Goal: Communication & Community: Answer question/provide support

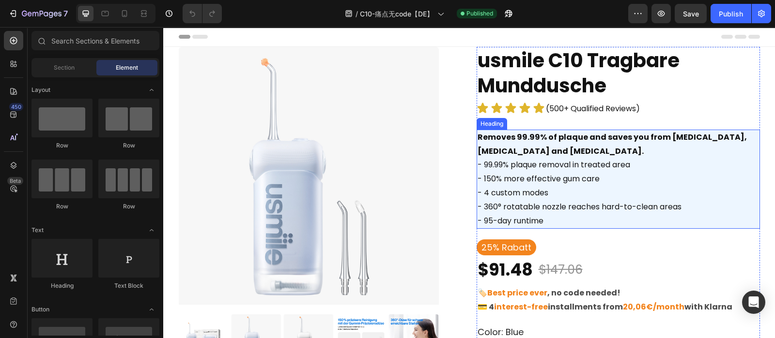
scroll to position [94, 0]
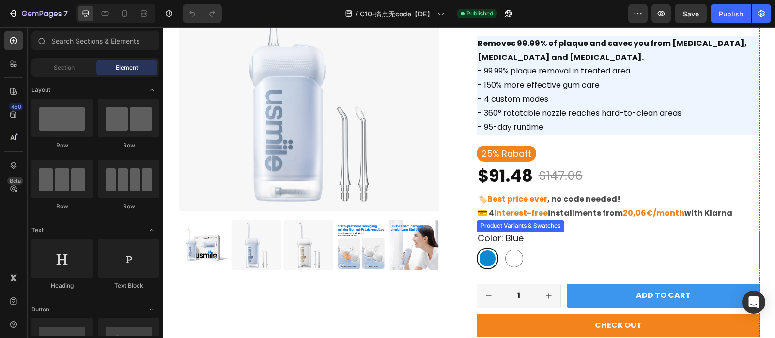
click at [567, 245] on div "color: blue Blue Blue White White" at bounding box center [617, 250] width 283 height 37
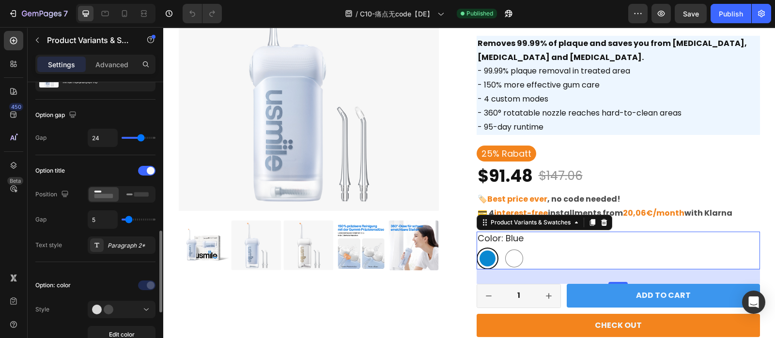
scroll to position [178, 0]
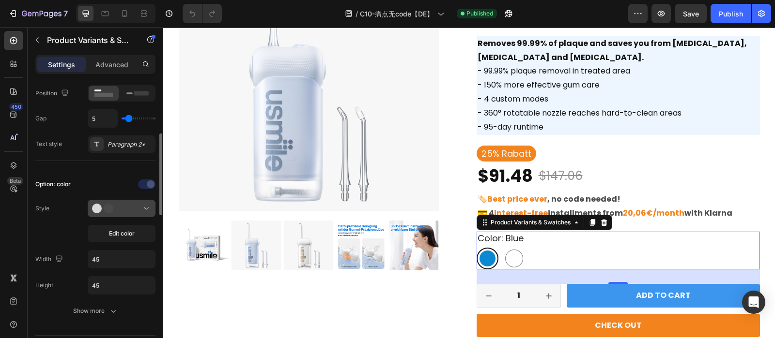
click at [128, 210] on div at bounding box center [121, 209] width 59 height 10
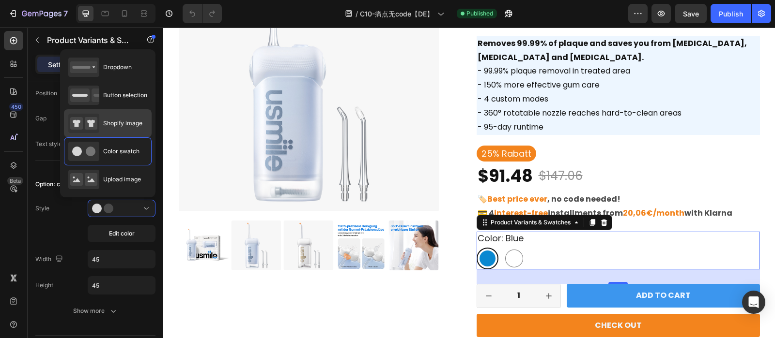
click at [106, 112] on div "Shopify image" at bounding box center [108, 123] width 88 height 28
type input "64"
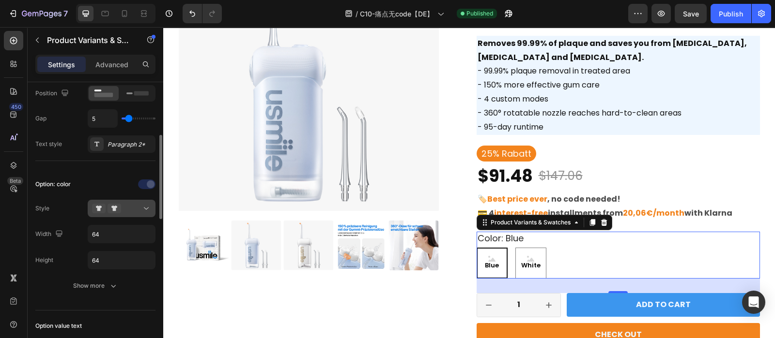
click at [133, 205] on div at bounding box center [121, 209] width 59 height 10
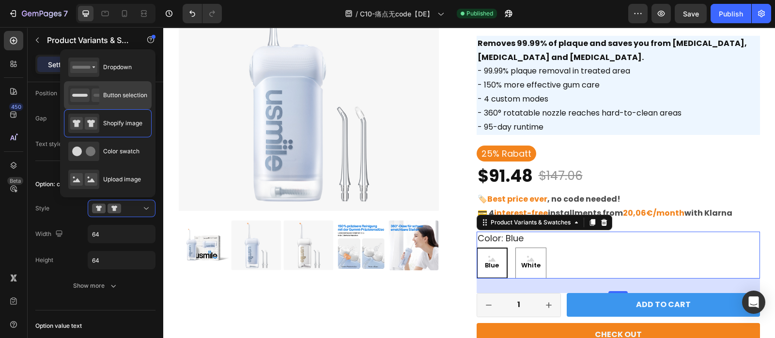
click at [119, 90] on div "Button selection" at bounding box center [107, 95] width 79 height 19
type input "45"
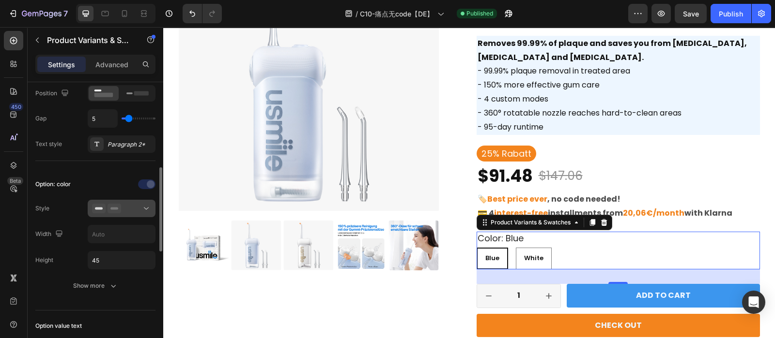
scroll to position [207, 0]
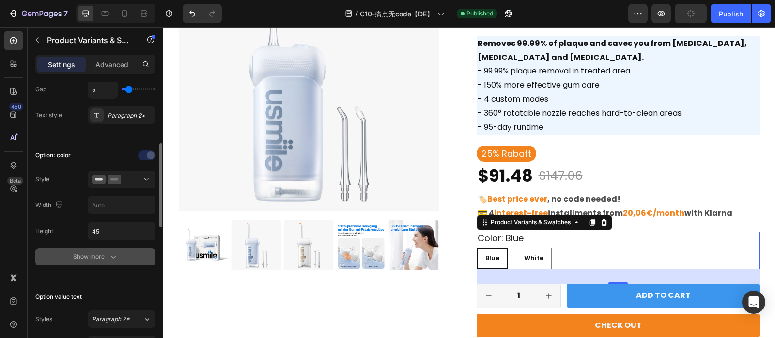
click at [94, 259] on div "Show more" at bounding box center [95, 257] width 45 height 10
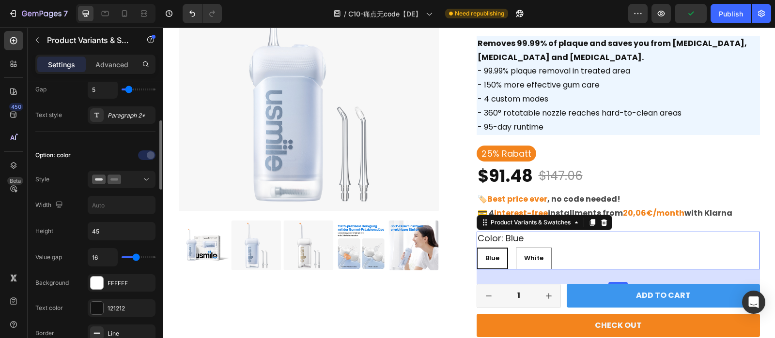
scroll to position [193, 0]
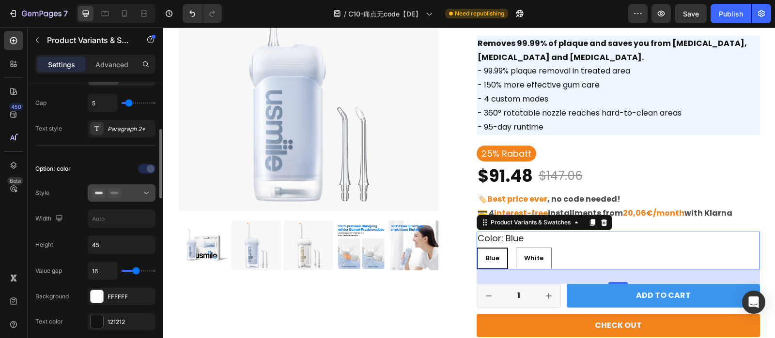
click at [129, 191] on div at bounding box center [121, 193] width 59 height 10
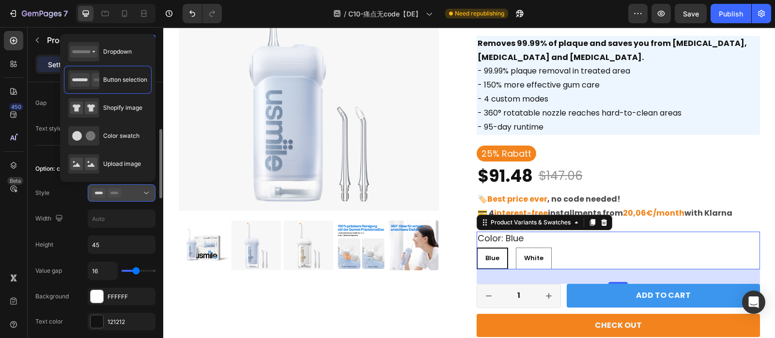
click at [129, 191] on div at bounding box center [121, 193] width 59 height 10
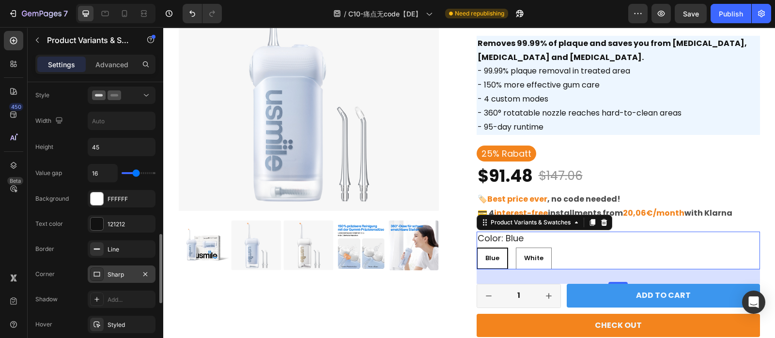
scroll to position [360, 0]
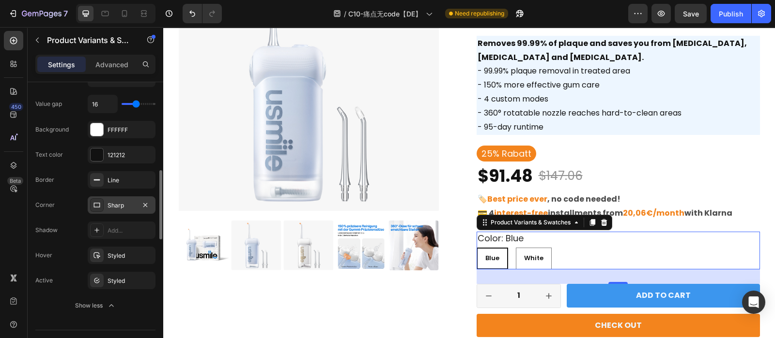
click at [115, 210] on div "Sharp" at bounding box center [122, 205] width 68 height 17
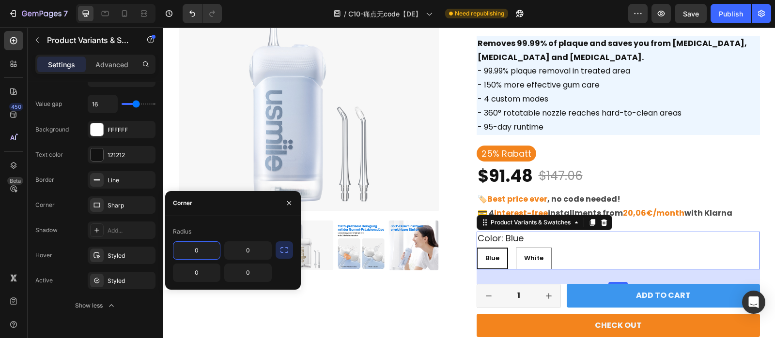
click at [209, 252] on input "0" at bounding box center [196, 250] width 46 height 17
type input "100"
click at [292, 258] on div at bounding box center [284, 250] width 17 height 17
click at [278, 252] on button "button" at bounding box center [284, 250] width 17 height 17
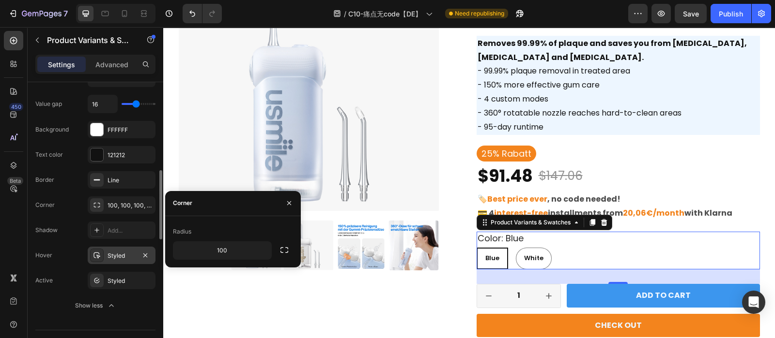
click at [107, 252] on div "Styled" at bounding box center [121, 256] width 28 height 9
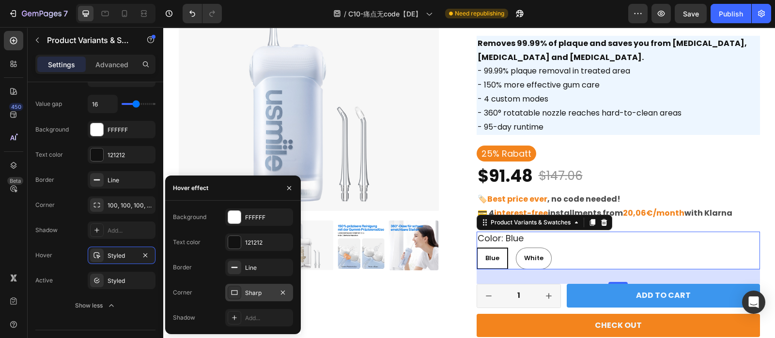
click at [244, 292] on div "Sharp" at bounding box center [259, 292] width 68 height 17
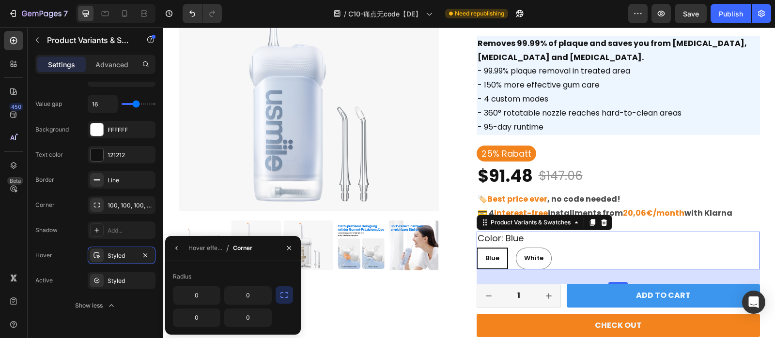
click at [280, 294] on icon "button" at bounding box center [284, 295] width 8 height 6
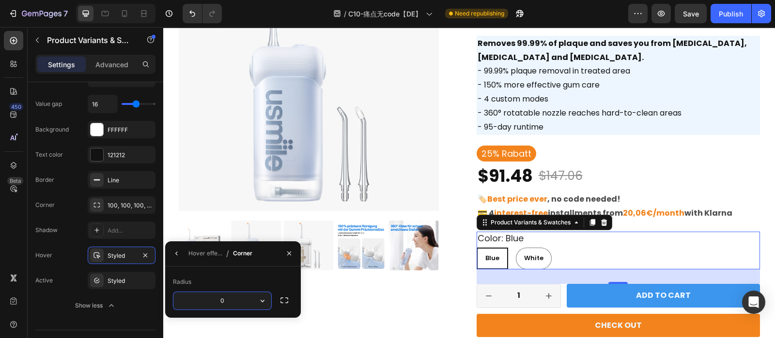
click at [222, 303] on input "0" at bounding box center [222, 300] width 98 height 17
type input "100"
click at [106, 287] on div "Styled" at bounding box center [122, 280] width 68 height 17
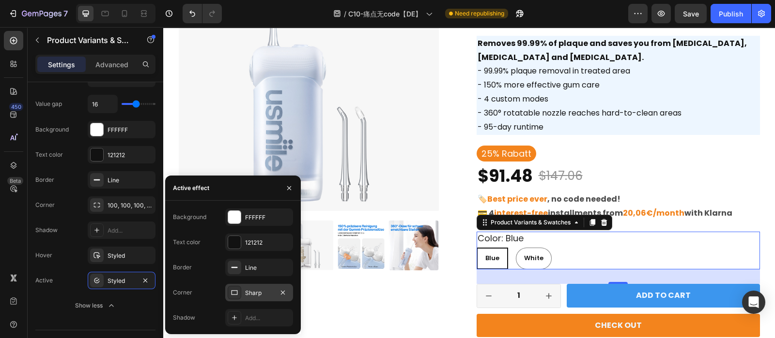
click at [252, 293] on div "Sharp" at bounding box center [259, 293] width 28 height 9
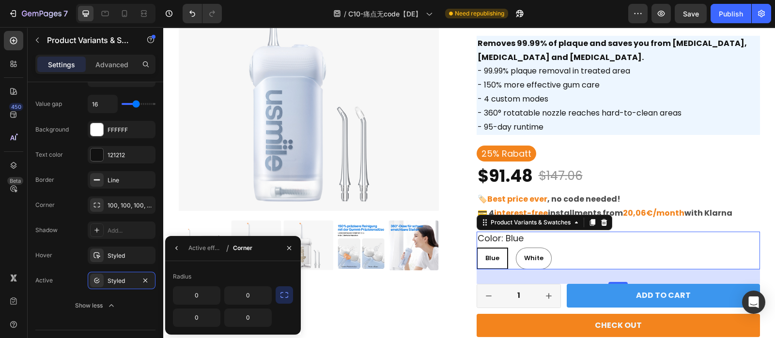
click at [276, 297] on button "button" at bounding box center [284, 295] width 17 height 17
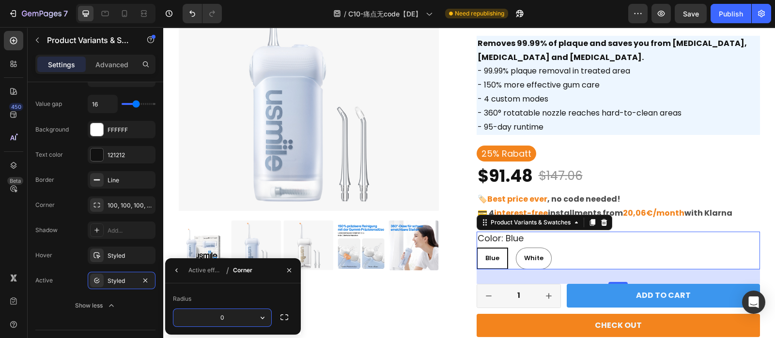
click at [222, 315] on input "0" at bounding box center [222, 317] width 98 height 17
type input "100"
click at [93, 266] on div "Value gap 16 Background FFFFFF Text color 121212 Border Line Corner 100, 100, 1…" at bounding box center [95, 205] width 120 height 220
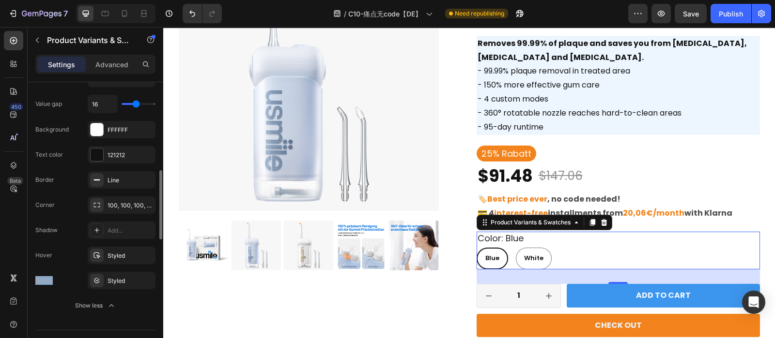
click at [93, 266] on div "Value gap 16 Background FFFFFF Text color 121212 Border Line Corner 100, 100, 1…" at bounding box center [95, 205] width 120 height 220
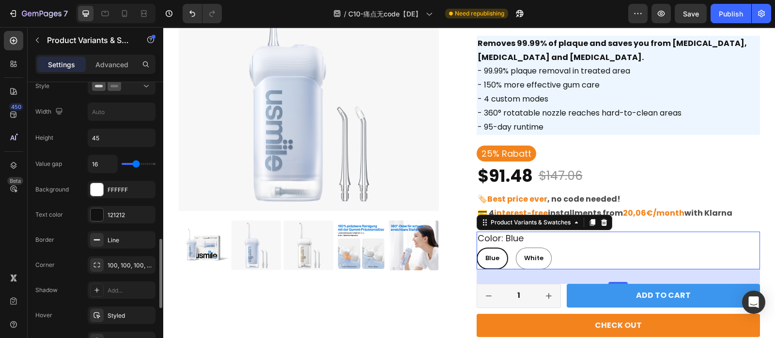
scroll to position [367, 0]
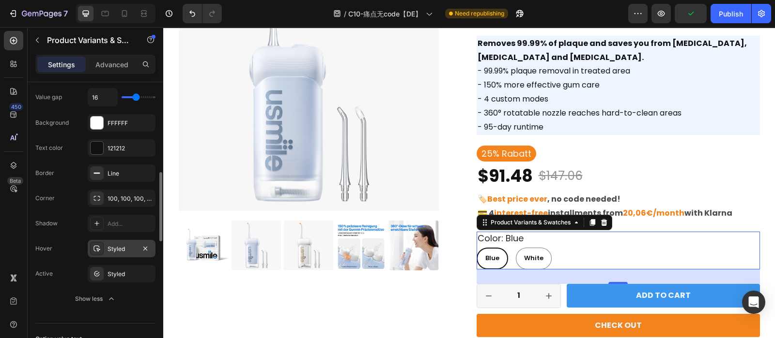
click at [123, 247] on div "Styled" at bounding box center [121, 249] width 28 height 9
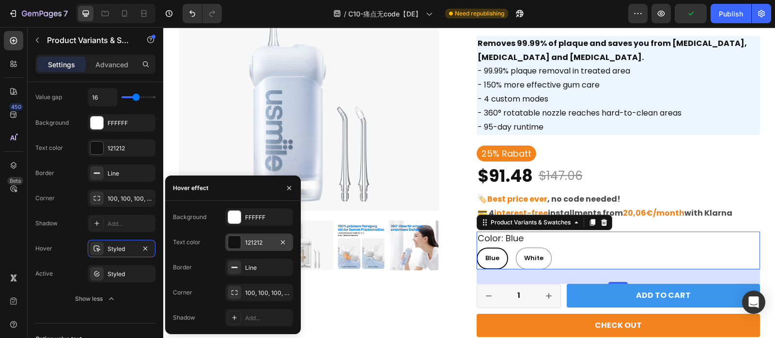
click at [254, 237] on div "121212" at bounding box center [259, 242] width 68 height 17
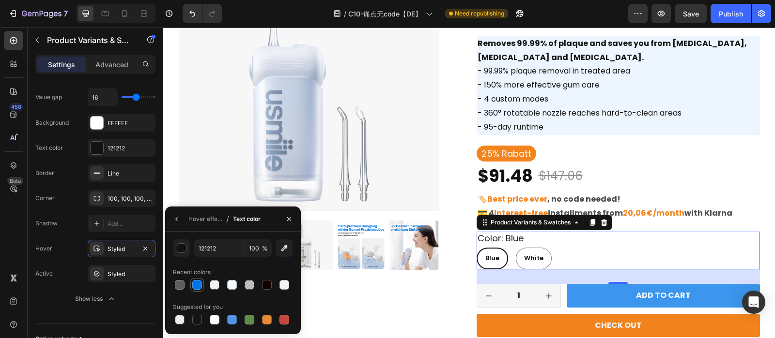
click at [196, 289] on div at bounding box center [197, 285] width 10 height 10
type input "0073E6"
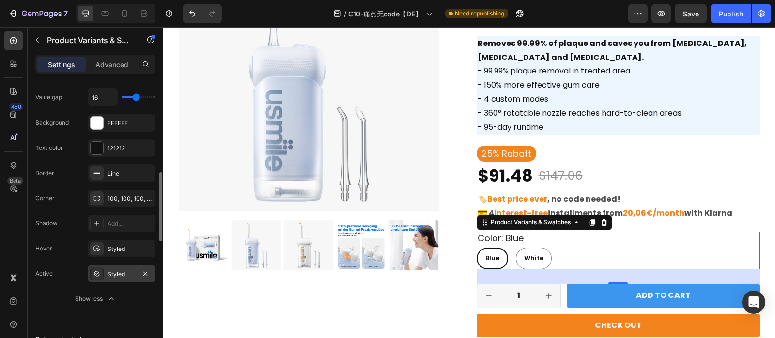
click at [122, 278] on div "Styled" at bounding box center [122, 273] width 68 height 17
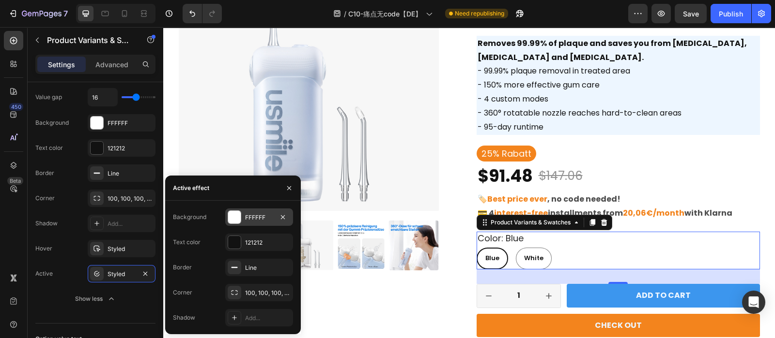
click at [249, 216] on div "FFFFFF" at bounding box center [259, 218] width 28 height 9
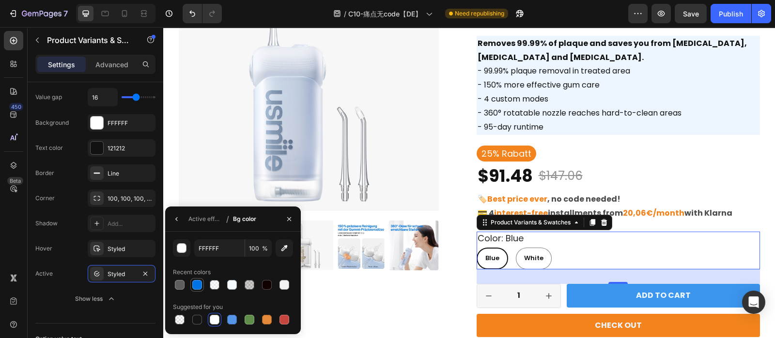
click at [194, 290] on div at bounding box center [197, 285] width 10 height 10
type input "0073E6"
click at [174, 220] on icon "button" at bounding box center [177, 219] width 8 height 8
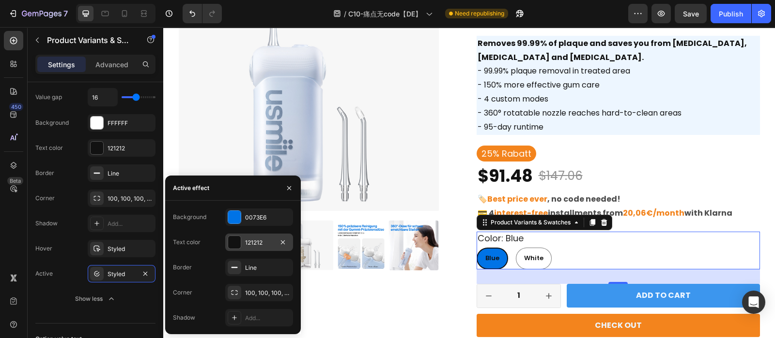
click at [255, 239] on div "121212" at bounding box center [259, 243] width 28 height 9
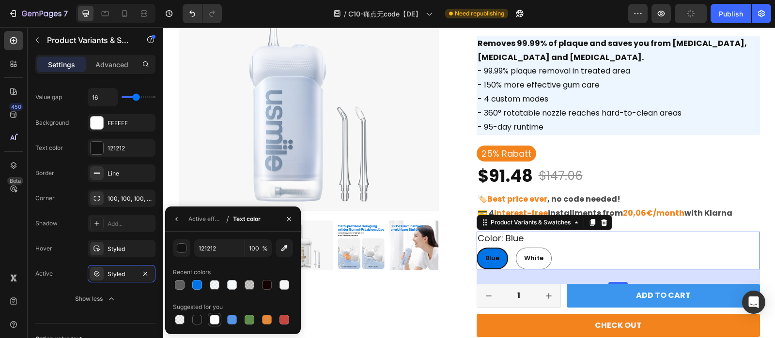
click at [218, 323] on div at bounding box center [215, 320] width 10 height 10
type input "FFFFFF"
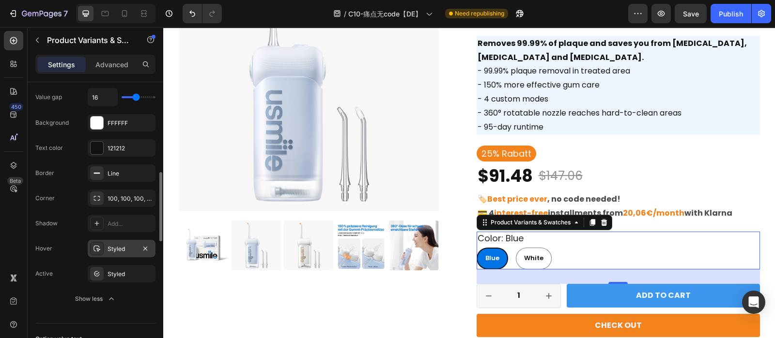
click at [113, 252] on div "Styled" at bounding box center [122, 248] width 68 height 17
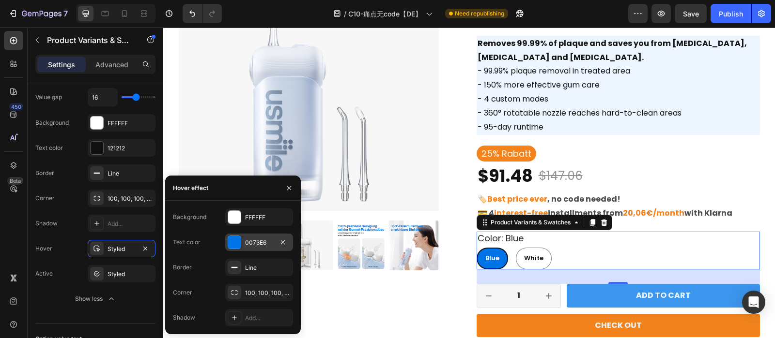
click at [252, 239] on div "0073E6" at bounding box center [259, 243] width 28 height 9
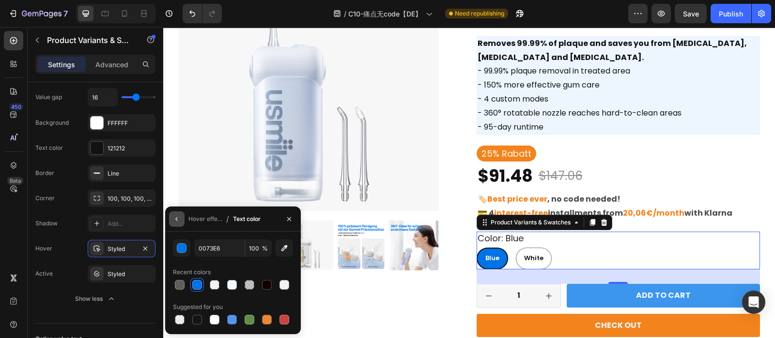
click at [178, 221] on icon "button" at bounding box center [177, 219] width 8 height 8
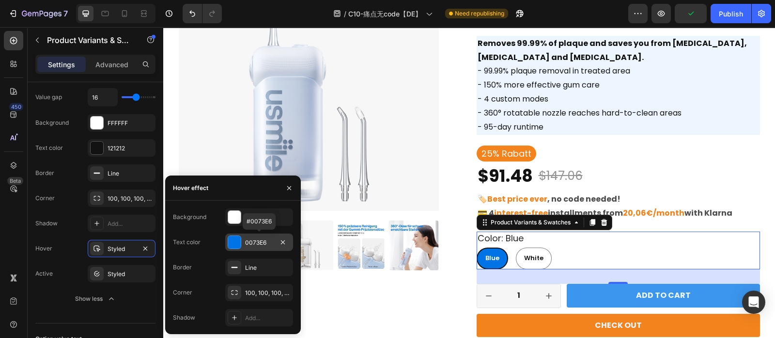
click at [252, 241] on div "0073E6" at bounding box center [259, 243] width 28 height 9
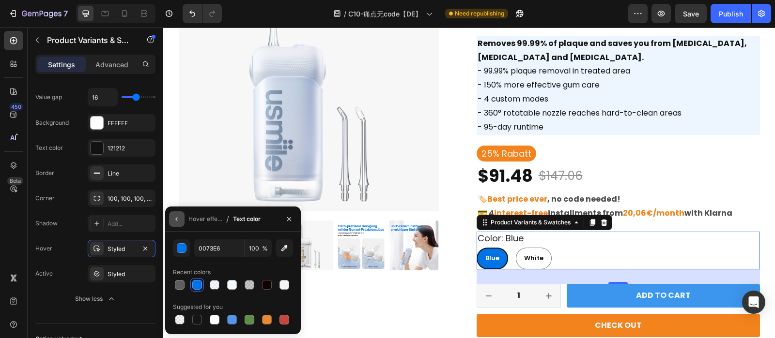
click at [180, 223] on button "button" at bounding box center [176, 219] width 15 height 15
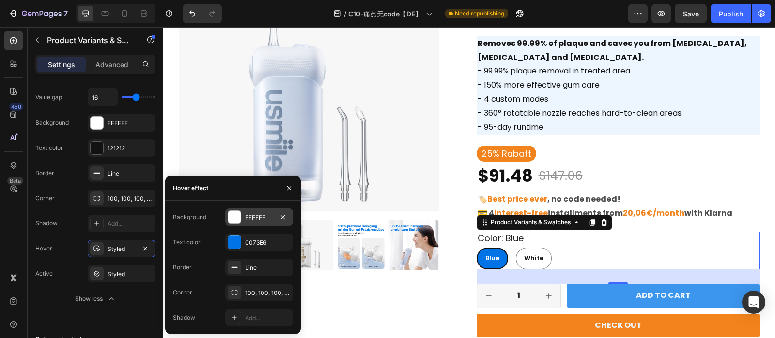
click at [256, 224] on div "FFFFFF" at bounding box center [259, 217] width 68 height 17
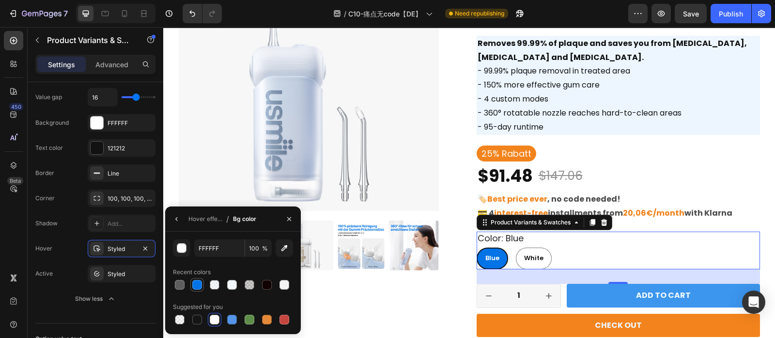
click at [194, 287] on div at bounding box center [197, 285] width 10 height 10
type input "0073E6"
click at [175, 221] on icon "button" at bounding box center [177, 219] width 8 height 8
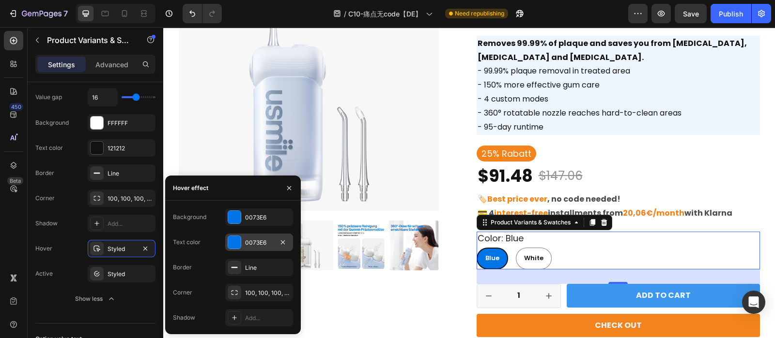
click at [255, 250] on div "0073E6" at bounding box center [259, 242] width 68 height 17
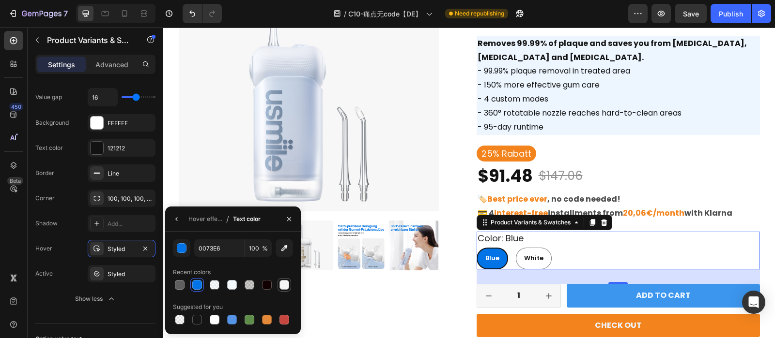
click at [281, 282] on div at bounding box center [284, 285] width 10 height 10
type input "F3F3F3"
click at [173, 221] on icon "button" at bounding box center [177, 219] width 8 height 8
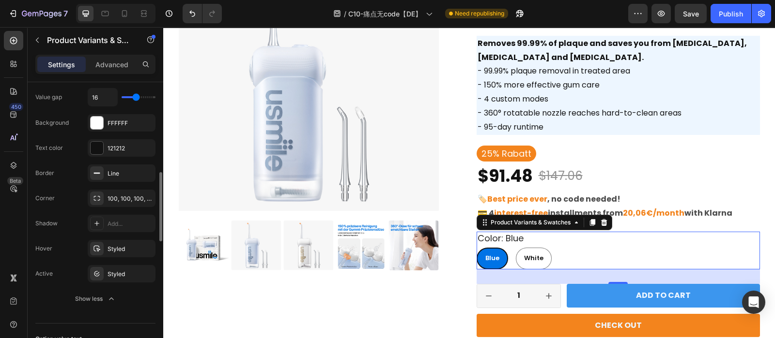
click at [77, 265] on div "Shadow Add..." at bounding box center [95, 273] width 120 height 17
click at [736, 15] on div "Publish" at bounding box center [731, 14] width 24 height 10
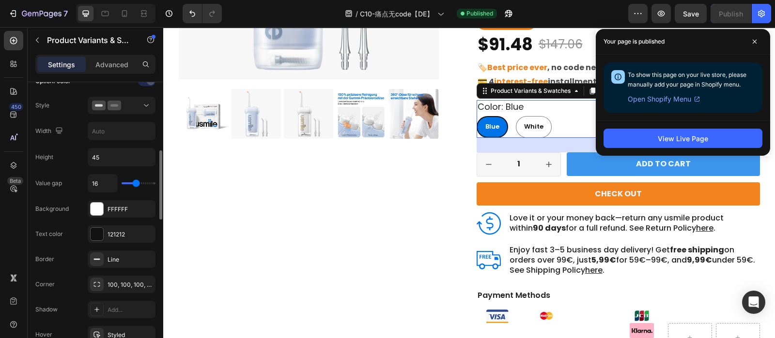
scroll to position [280, 0]
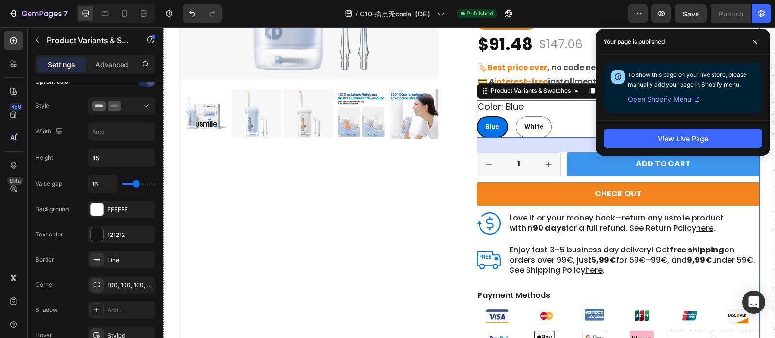
click at [335, 325] on div "Product Images" at bounding box center [320, 90] width 283 height 539
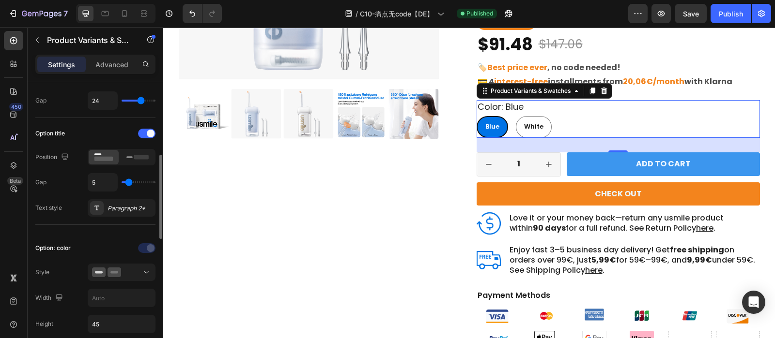
scroll to position [155, 0]
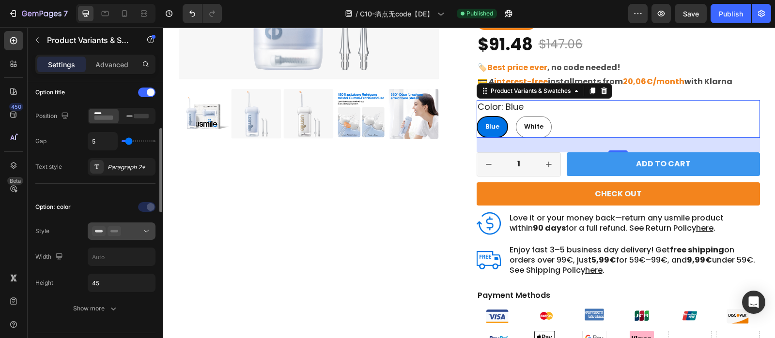
click at [131, 232] on div at bounding box center [121, 232] width 59 height 10
click at [751, 297] on div "Open Intercom Messenger" at bounding box center [754, 303] width 26 height 26
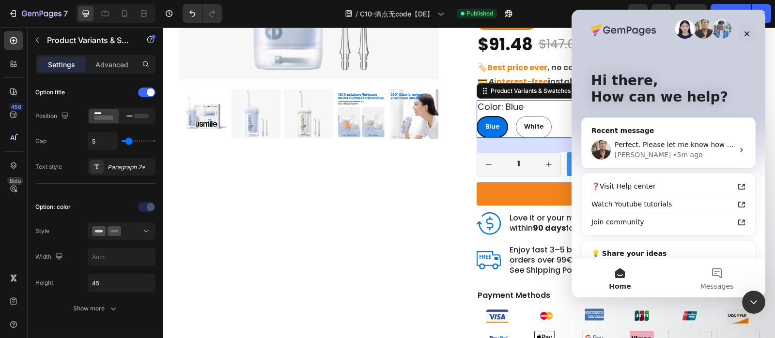
scroll to position [7, 0]
click at [691, 138] on div "Perfect. Please let me know how it goes. Ken • 5m ago" at bounding box center [668, 149] width 173 height 36
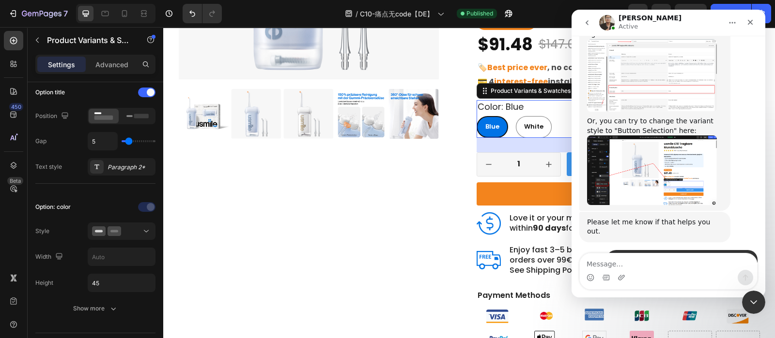
scroll to position [1148, 0]
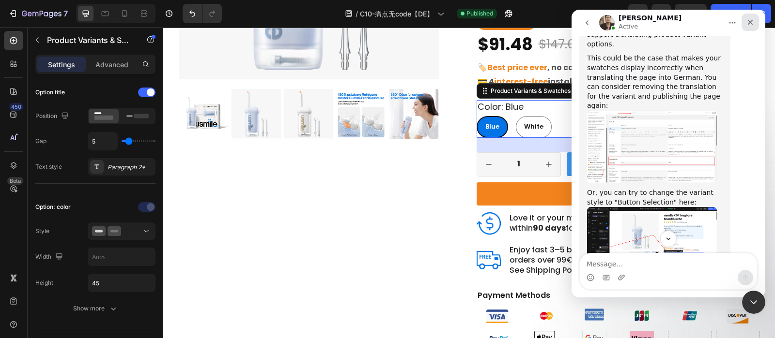
click at [754, 21] on div "Close" at bounding box center [749, 22] width 17 height 17
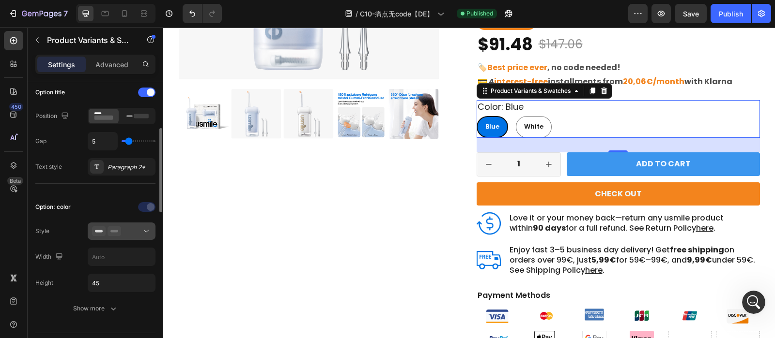
scroll to position [177, 0]
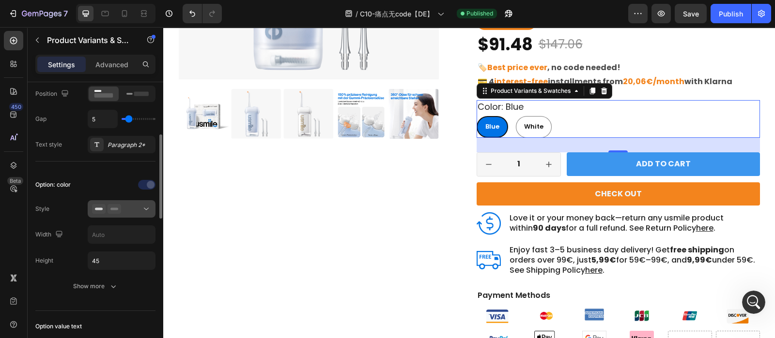
click at [131, 209] on div at bounding box center [121, 209] width 59 height 10
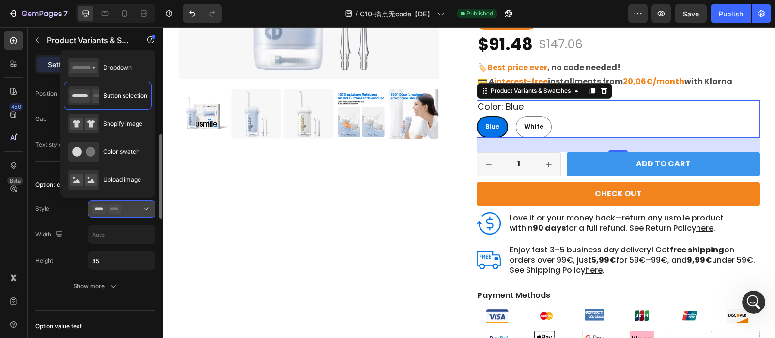
click at [131, 209] on div at bounding box center [121, 209] width 59 height 10
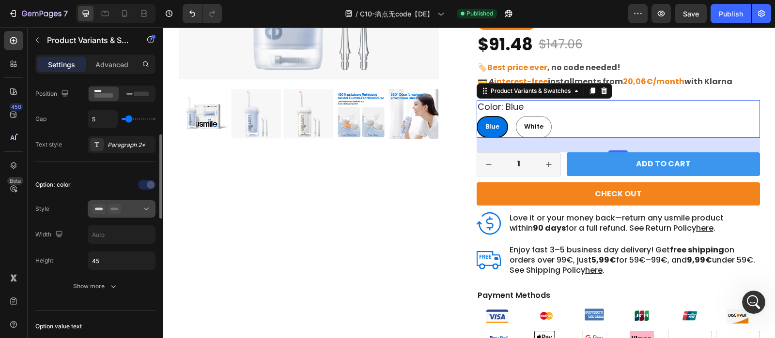
click at [140, 202] on button at bounding box center [122, 208] width 68 height 17
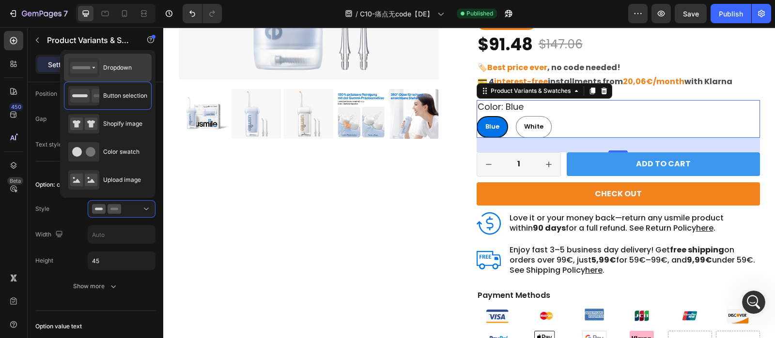
click at [122, 62] on div "Dropdown" at bounding box center [99, 67] width 63 height 19
type input "100%"
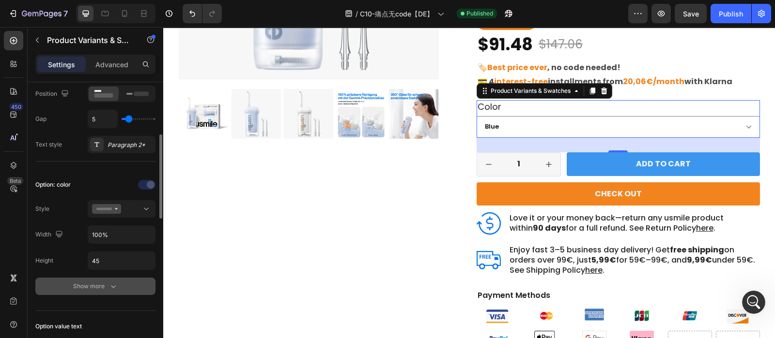
click at [107, 290] on button "Show more" at bounding box center [95, 286] width 120 height 17
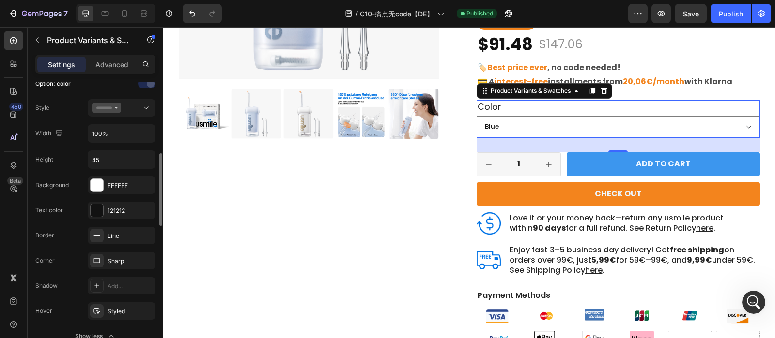
scroll to position [361, 0]
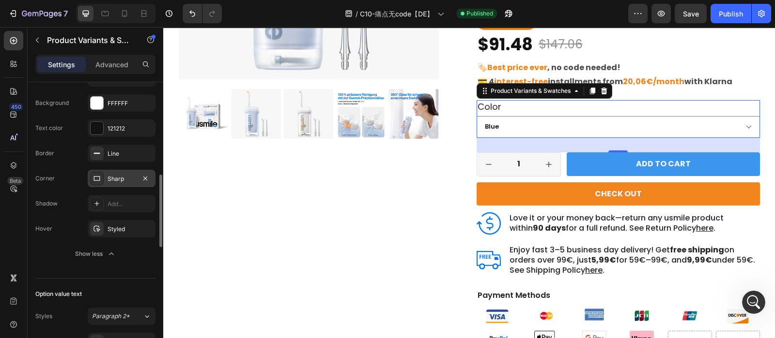
click at [116, 176] on div "Sharp" at bounding box center [121, 179] width 28 height 9
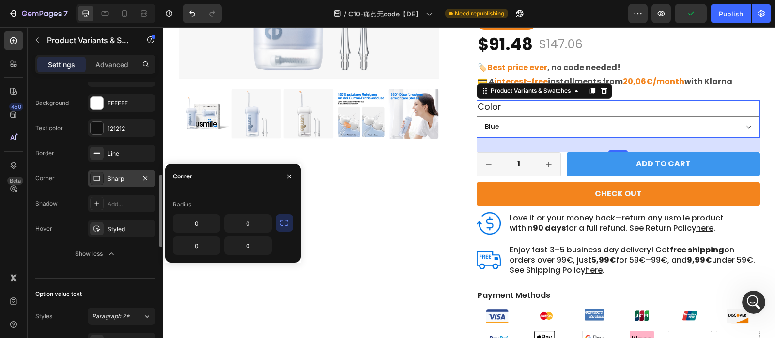
click at [116, 176] on div "Sharp" at bounding box center [121, 179] width 28 height 9
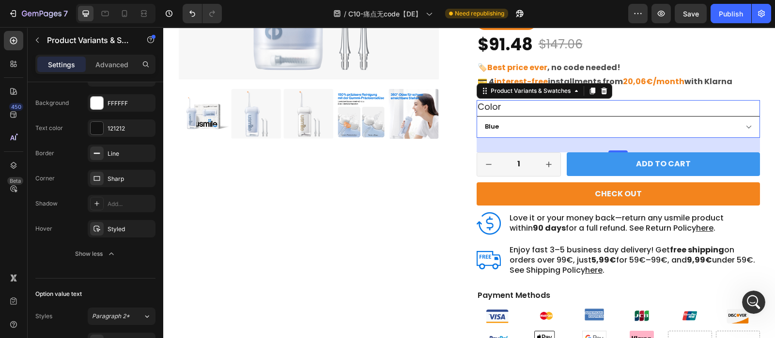
click at [739, 130] on select "Blue White" at bounding box center [617, 127] width 283 height 22
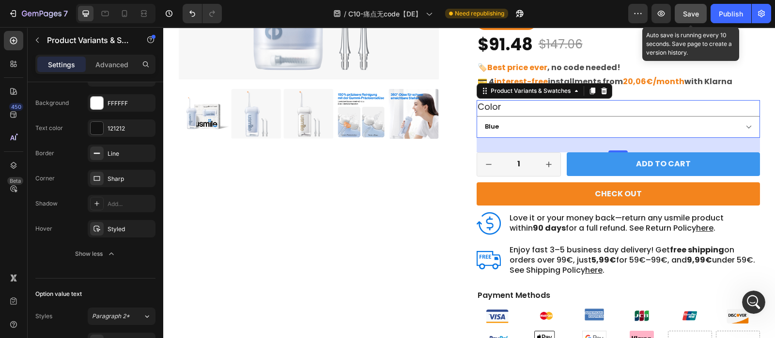
click at [690, 15] on span "Save" at bounding box center [691, 14] width 16 height 8
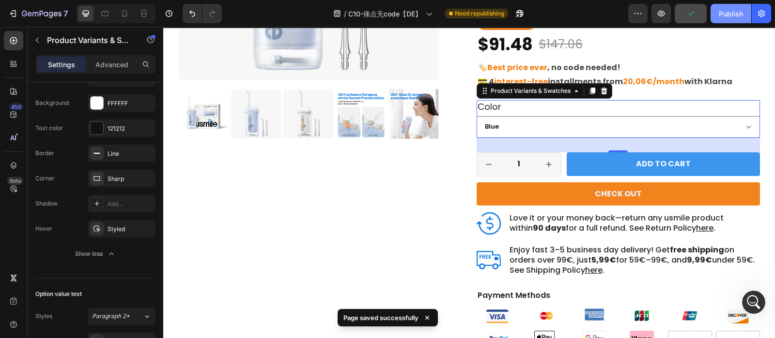
click at [737, 13] on div "Publish" at bounding box center [731, 14] width 24 height 10
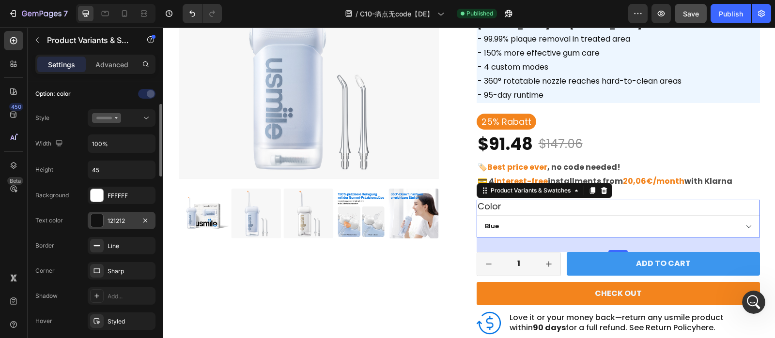
scroll to position [227, 0]
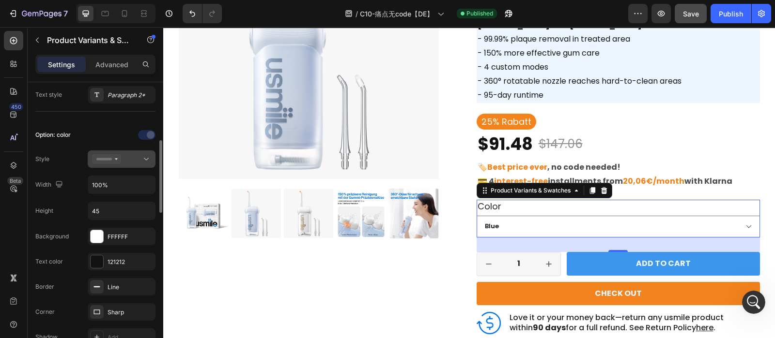
click at [131, 154] on div at bounding box center [121, 159] width 59 height 10
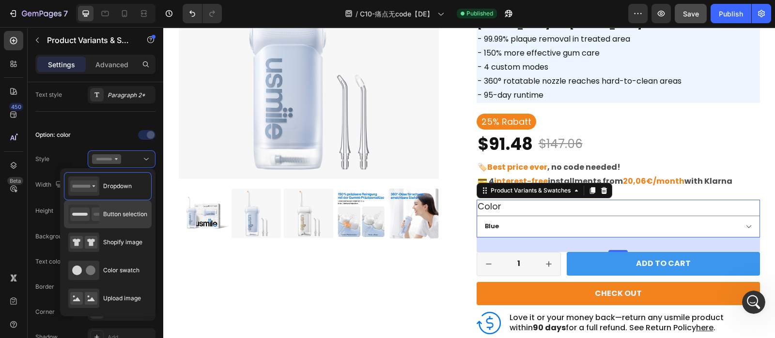
click at [115, 215] on span "Button selection" at bounding box center [125, 214] width 44 height 9
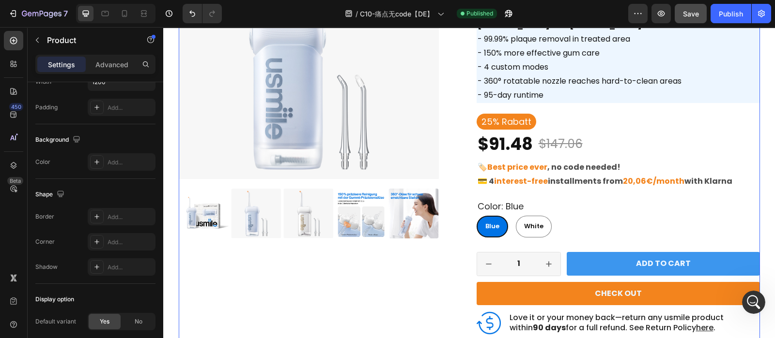
scroll to position [0, 0]
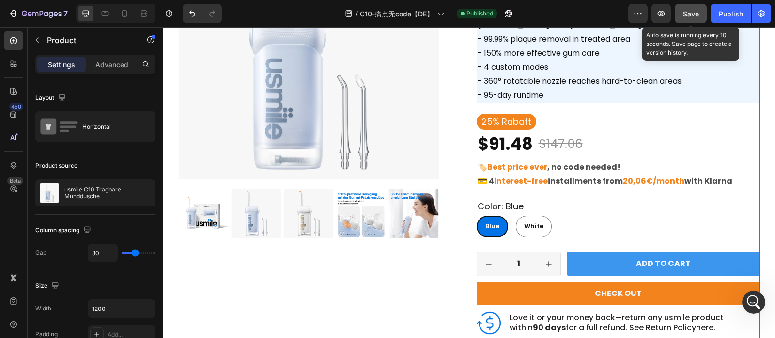
click at [694, 15] on span "Save" at bounding box center [691, 14] width 16 height 8
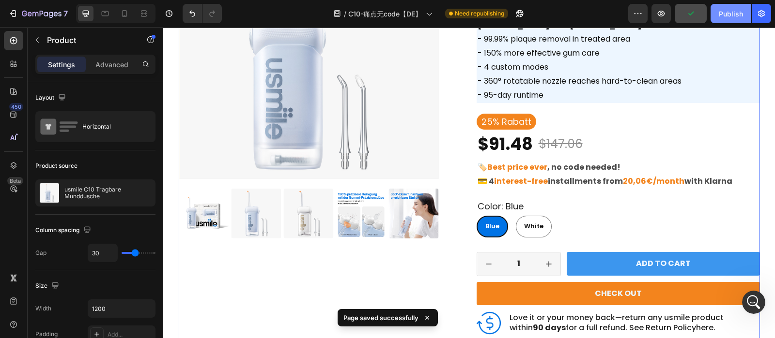
click at [732, 12] on div "Publish" at bounding box center [731, 14] width 24 height 10
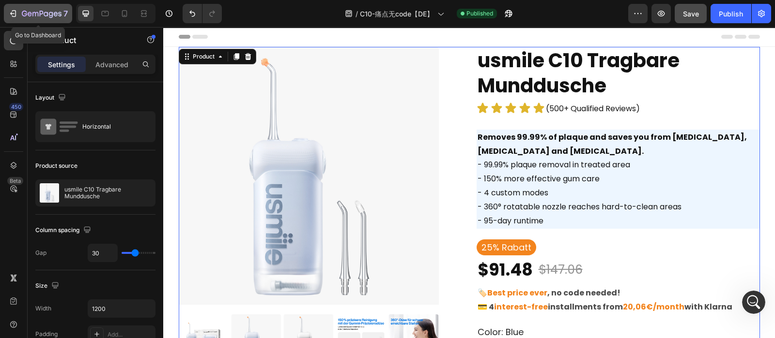
click at [13, 12] on icon "button" at bounding box center [13, 14] width 10 height 10
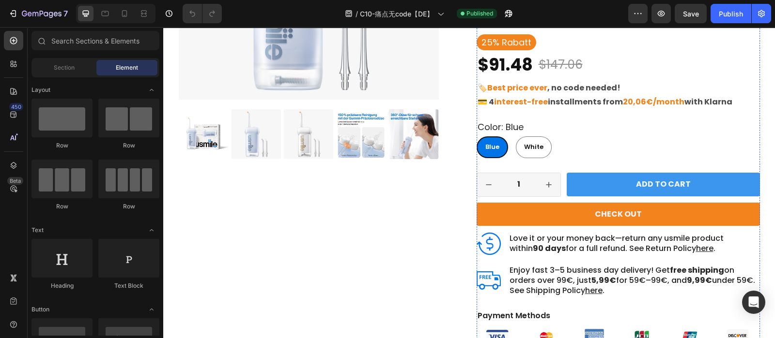
scroll to position [217, 0]
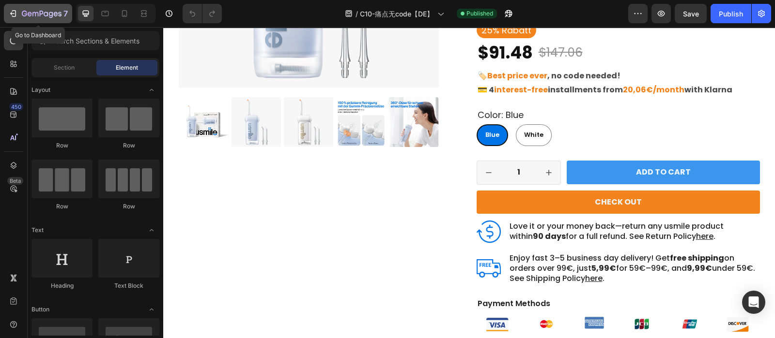
click at [40, 15] on icon "button" at bounding box center [42, 14] width 4 height 6
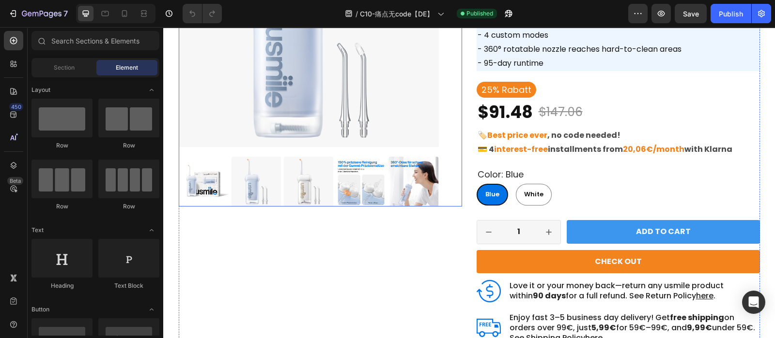
scroll to position [158, 0]
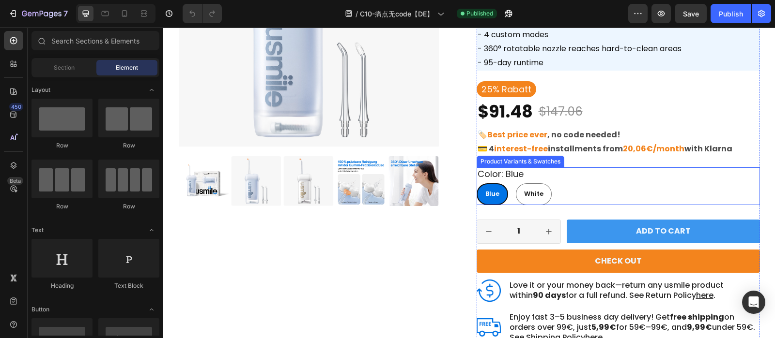
click at [527, 179] on div "White" at bounding box center [533, 172] width 24 height 13
click at [516, 183] on input "White White White" at bounding box center [515, 183] width 0 height 0
radio input "true"
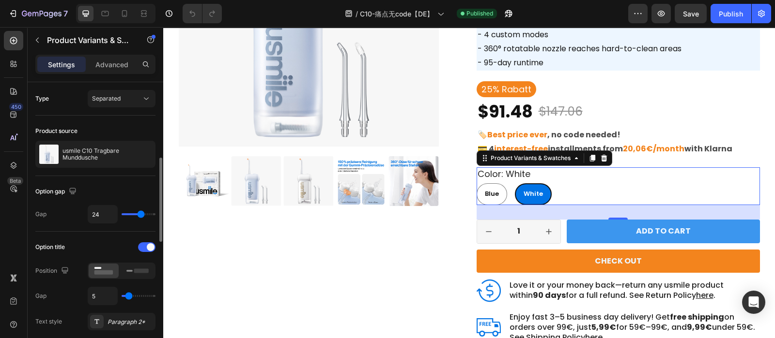
scroll to position [66, 0]
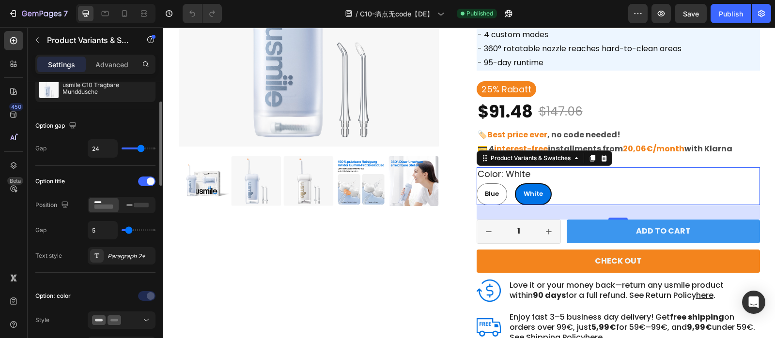
drag, startPoint x: 105, startPoint y: 333, endPoint x: 92, endPoint y: 243, distance: 91.1
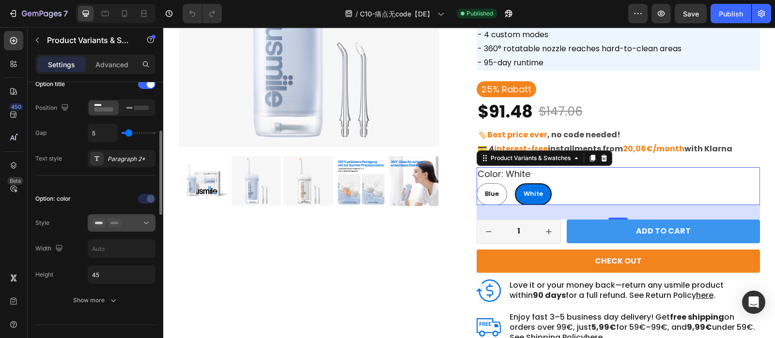
click at [138, 214] on button at bounding box center [122, 222] width 68 height 17
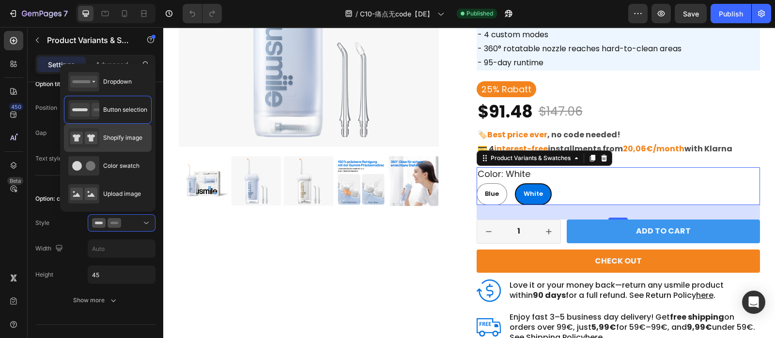
click at [115, 141] on span "Shopify image" at bounding box center [122, 138] width 39 height 9
type input "64"
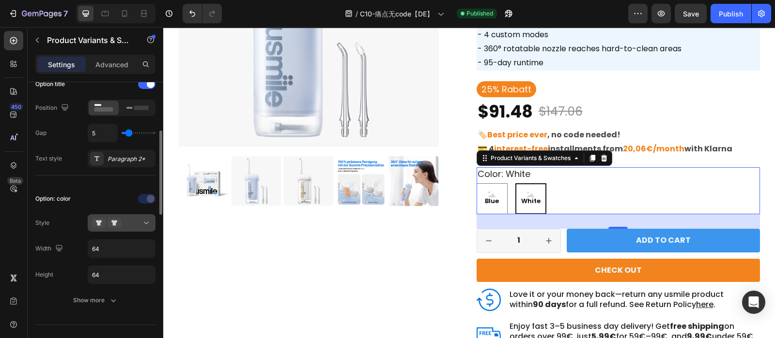
click at [152, 225] on button at bounding box center [122, 222] width 68 height 17
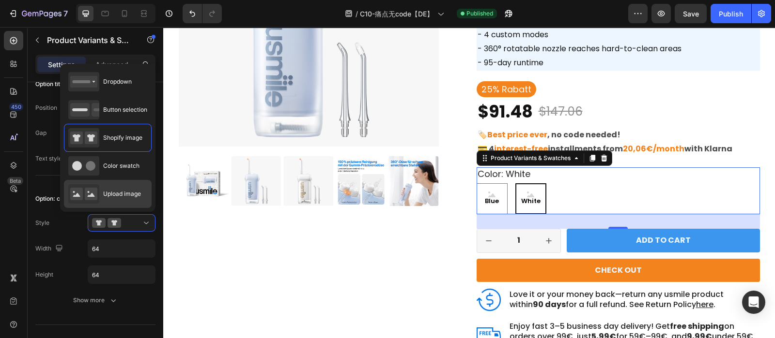
click at [127, 195] on span "Upload image" at bounding box center [122, 194] width 38 height 9
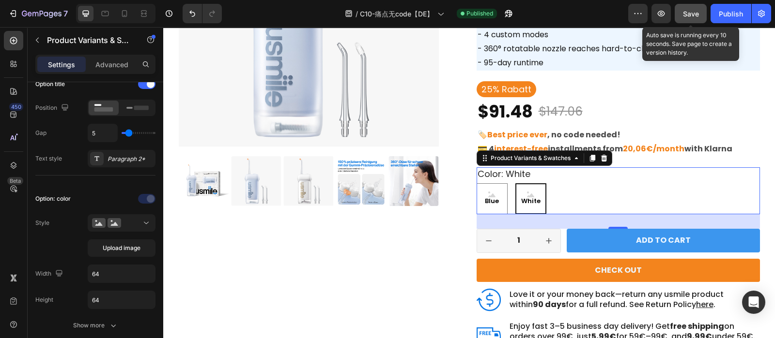
click at [678, 17] on button "Save" at bounding box center [690, 13] width 32 height 19
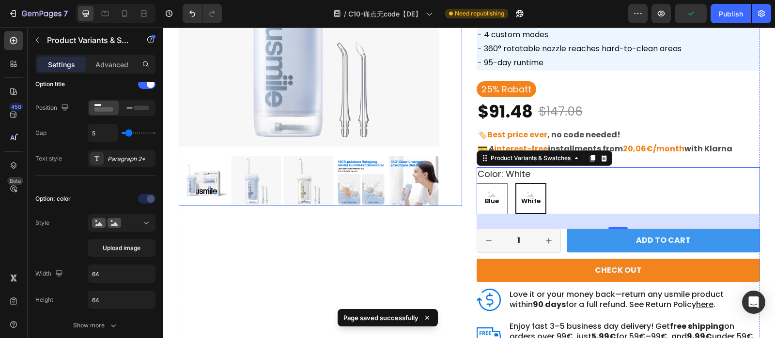
scroll to position [74, 0]
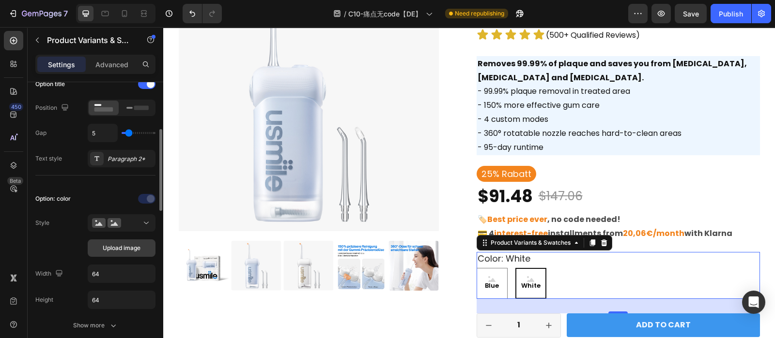
click at [126, 241] on button "Upload image" at bounding box center [122, 248] width 68 height 17
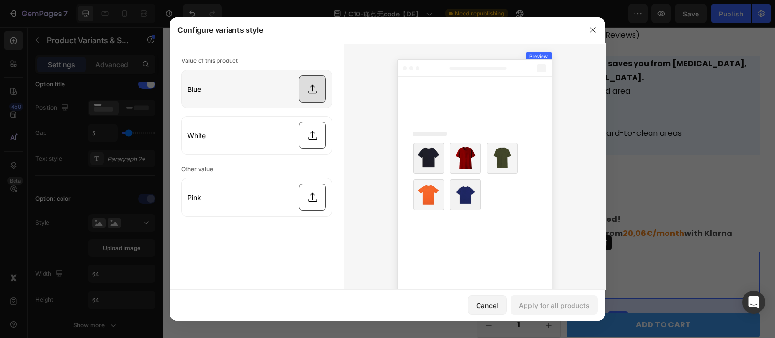
click at [310, 89] on input "file" at bounding box center [257, 89] width 150 height 38
type input "C:\fakepath\C10_-1_09f590e9-5c82-4df0-a58e-dd5b7909d594.webp"
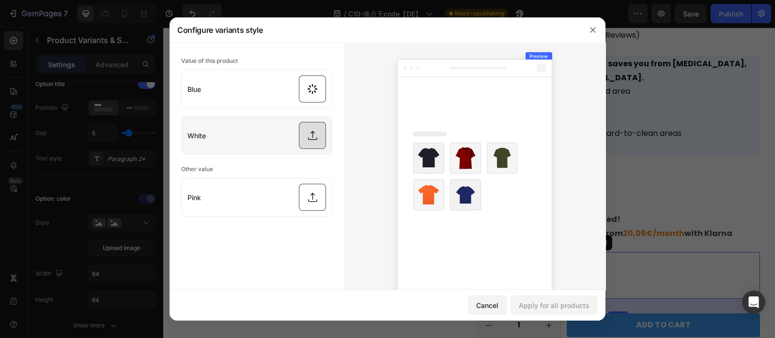
click at [302, 143] on input "file" at bounding box center [257, 136] width 150 height 38
type input "C:\fakepath\C10_a3c572cd-14d8-4268-9562-9bdfc23e6890.webp"
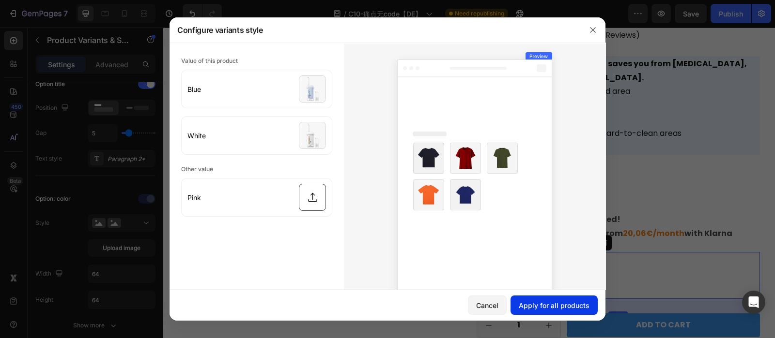
click at [558, 311] on button "Apply for all products" at bounding box center [553, 305] width 87 height 19
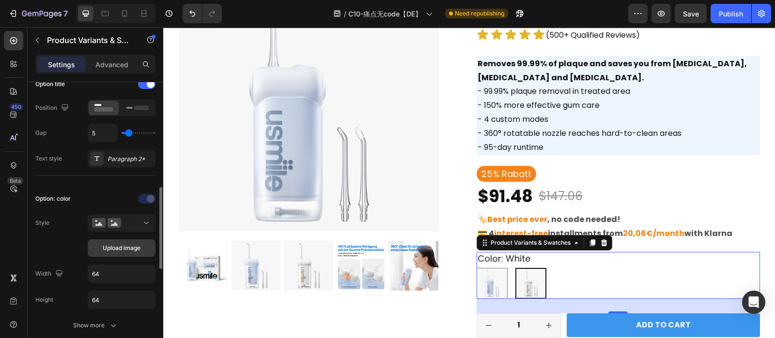
scroll to position [216, 0]
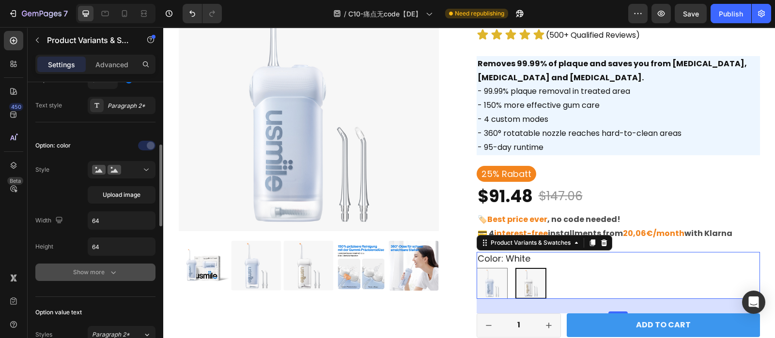
click at [105, 275] on div "Show more" at bounding box center [95, 273] width 45 height 10
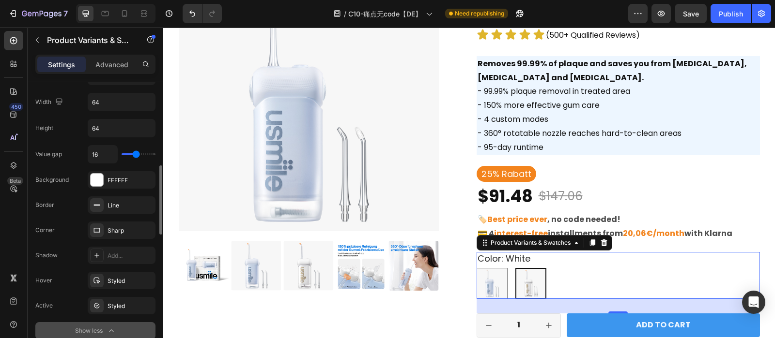
scroll to position [336, 0]
click at [108, 230] on div "Sharp" at bounding box center [121, 230] width 28 height 9
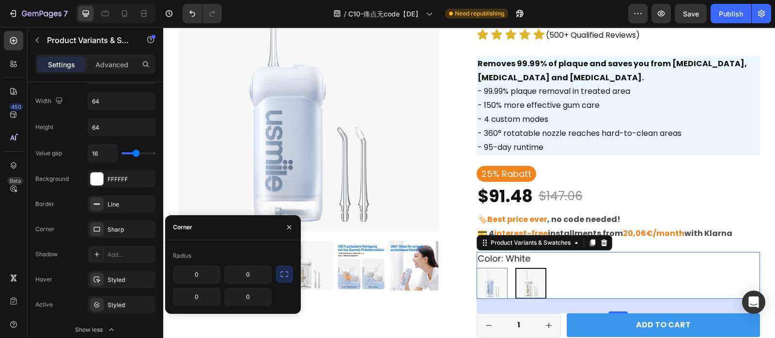
click at [285, 275] on icon "button" at bounding box center [284, 275] width 10 height 10
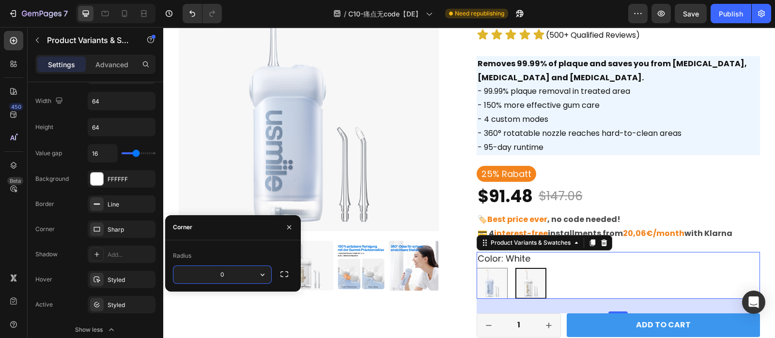
click at [234, 275] on input "0" at bounding box center [222, 274] width 98 height 17
click at [232, 273] on input "50" at bounding box center [222, 274] width 98 height 17
type input "5"
type input "10"
click at [115, 282] on div "Styled" at bounding box center [121, 280] width 28 height 9
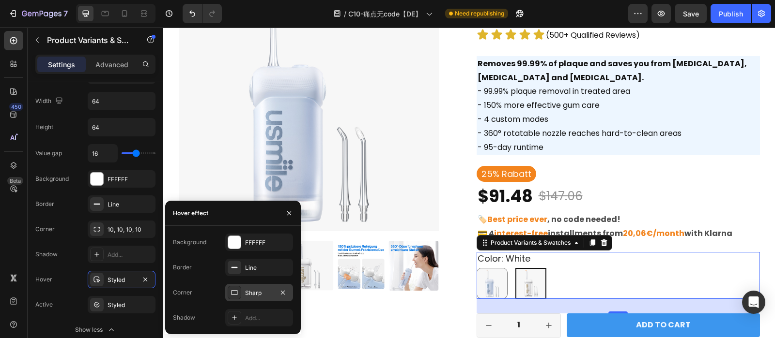
click at [245, 290] on div "Sharp" at bounding box center [259, 292] width 68 height 17
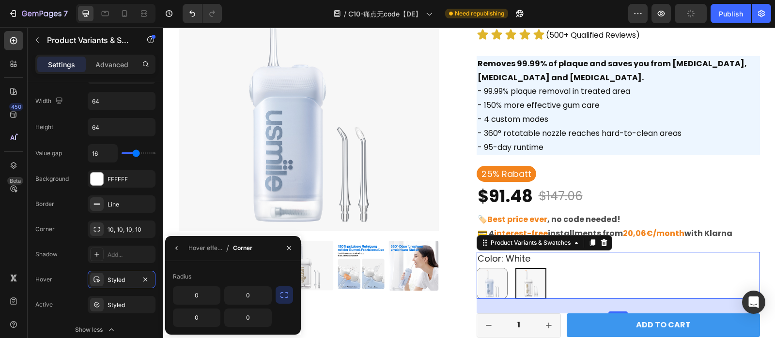
click at [280, 294] on icon "button" at bounding box center [284, 296] width 10 height 10
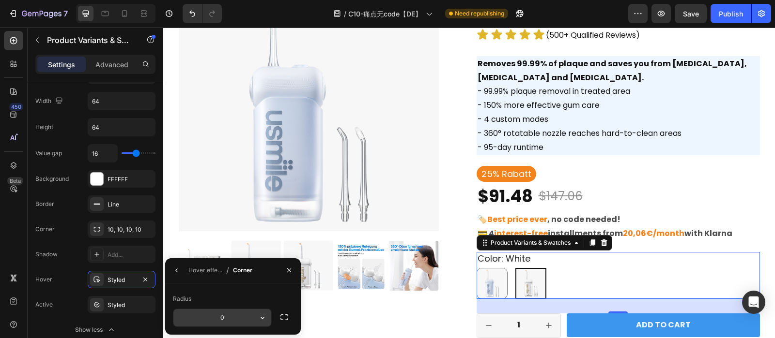
click at [0, 0] on input "0" at bounding box center [0, 0] width 0 height 0
type input "10"
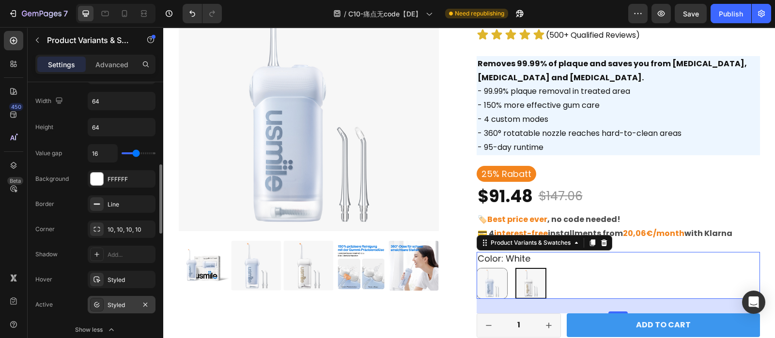
click at [117, 305] on div "Styled" at bounding box center [121, 305] width 28 height 9
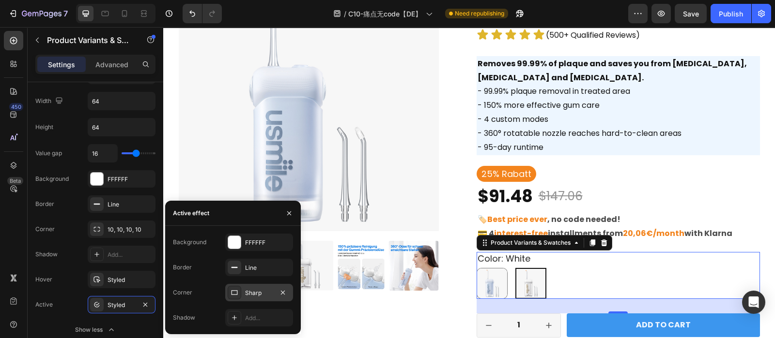
click at [249, 294] on div "Sharp" at bounding box center [259, 293] width 28 height 9
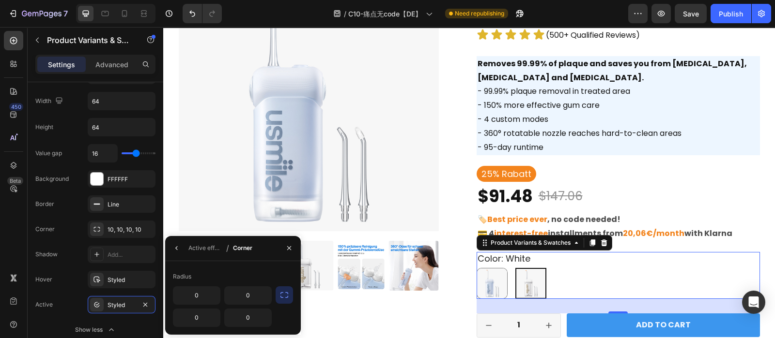
click at [284, 291] on icon "button" at bounding box center [284, 296] width 10 height 10
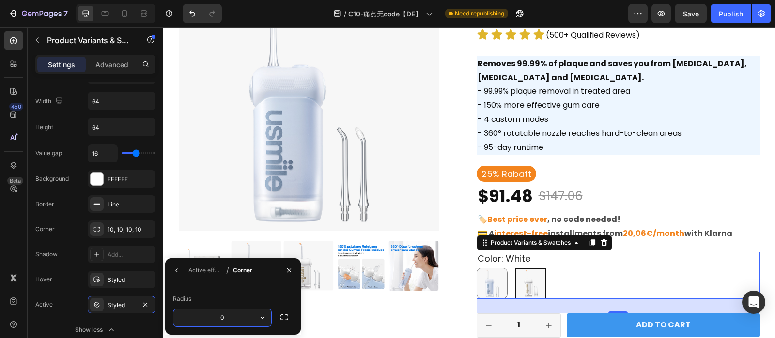
click at [227, 317] on input "0" at bounding box center [222, 317] width 98 height 17
type input "10"
click at [59, 287] on div "Value gap 16 Background FFFFFF Border Line Corner 10, 10, 10, 10 Shadow Add... …" at bounding box center [95, 241] width 120 height 195
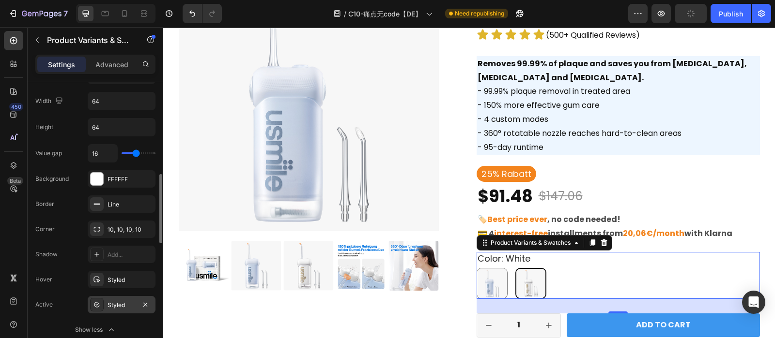
scroll to position [359, 0]
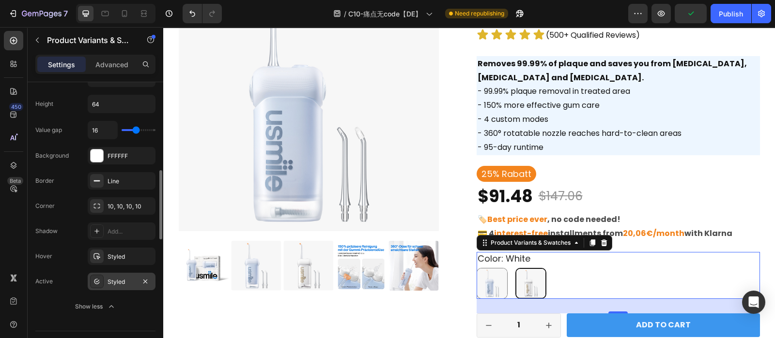
click at [109, 286] on div "Styled" at bounding box center [122, 281] width 68 height 17
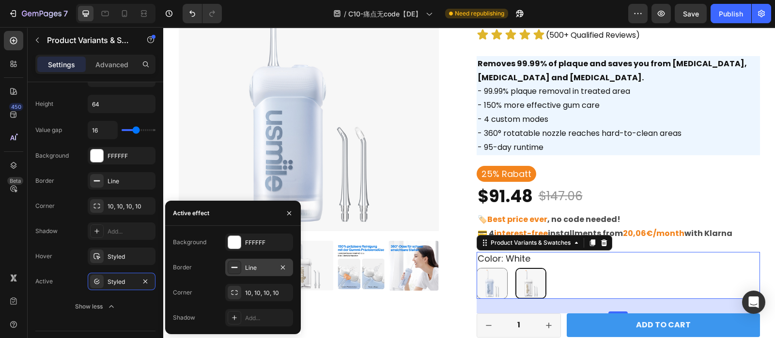
click at [243, 265] on div "Line" at bounding box center [259, 267] width 68 height 17
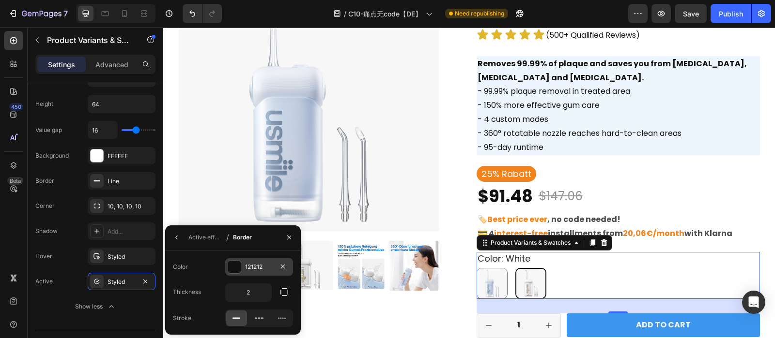
click at [255, 267] on div "121212" at bounding box center [259, 267] width 28 height 9
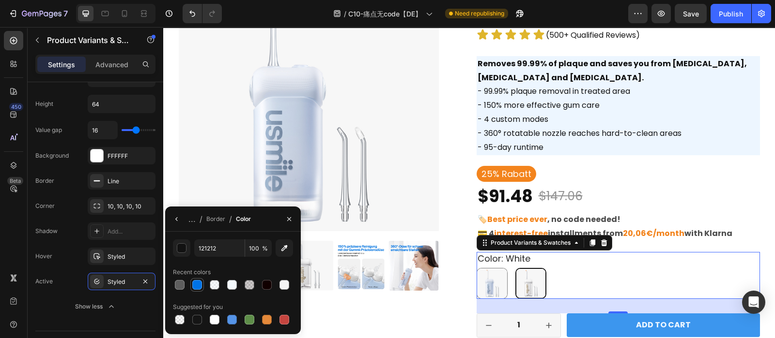
click at [196, 287] on div at bounding box center [197, 285] width 10 height 10
type input "0073E6"
click at [175, 220] on icon "button" at bounding box center [177, 219] width 8 height 8
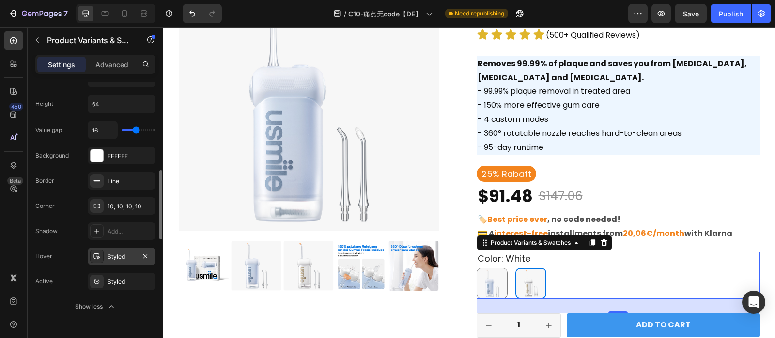
click at [107, 254] on div "Styled" at bounding box center [121, 257] width 28 height 9
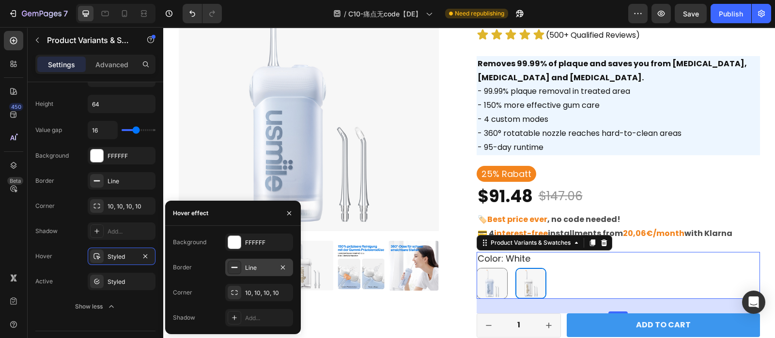
click at [245, 268] on div "Line" at bounding box center [259, 268] width 28 height 9
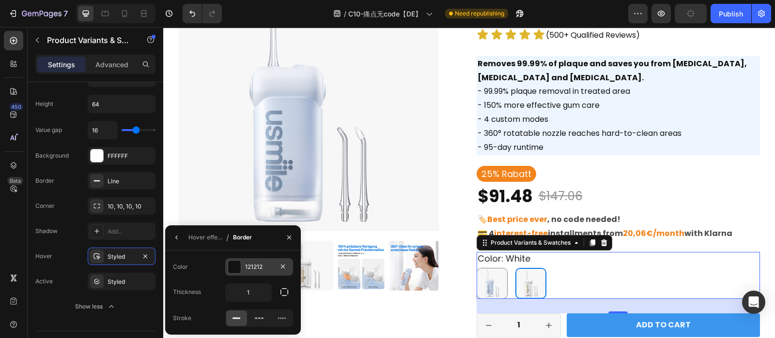
click at [232, 265] on div at bounding box center [234, 267] width 13 height 13
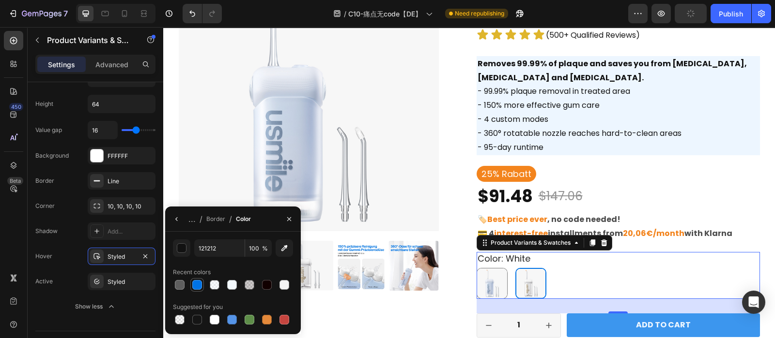
click at [200, 284] on div at bounding box center [197, 285] width 10 height 10
click at [192, 317] on div at bounding box center [197, 320] width 10 height 10
click at [194, 284] on div at bounding box center [197, 285] width 10 height 10
type input "0073E6"
click at [174, 217] on icon "button" at bounding box center [177, 219] width 8 height 8
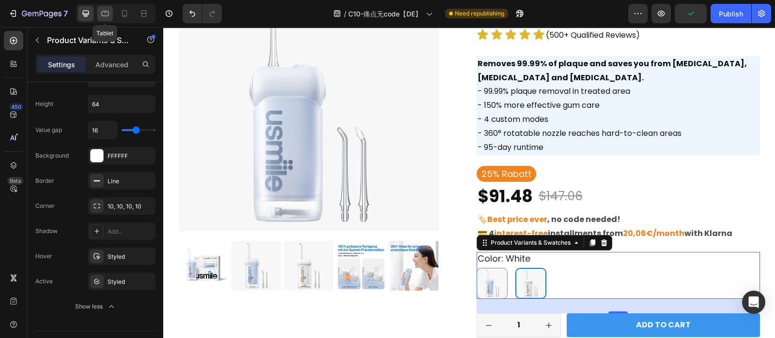
click at [102, 20] on div at bounding box center [104, 13] width 15 height 15
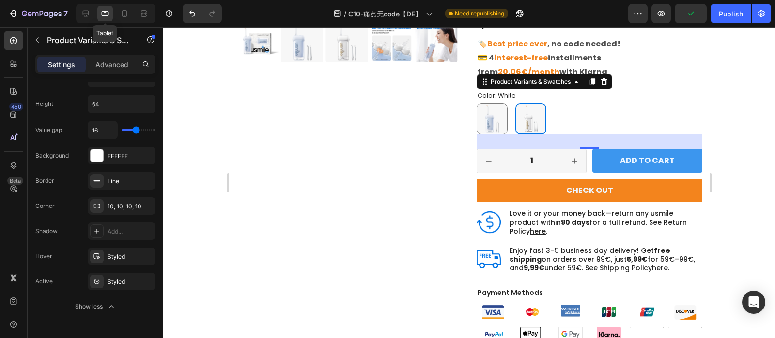
scroll to position [276, 0]
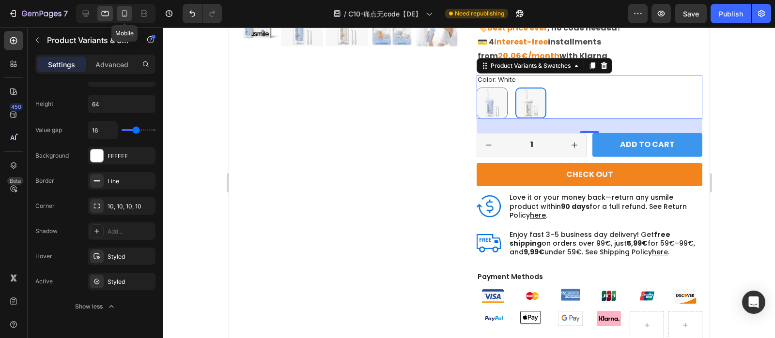
click at [122, 16] on icon at bounding box center [125, 14] width 10 height 10
type input "10"
type input "12"
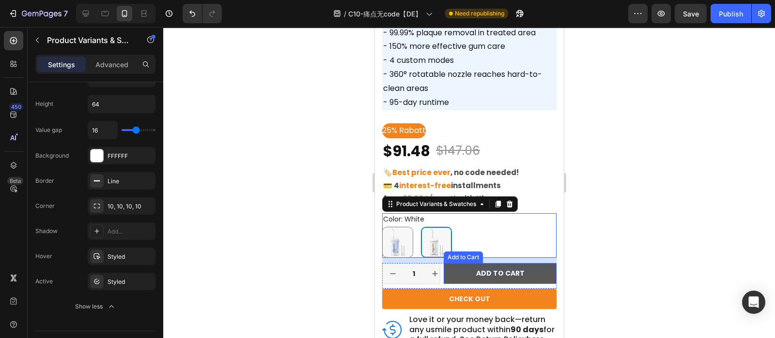
scroll to position [273, 0]
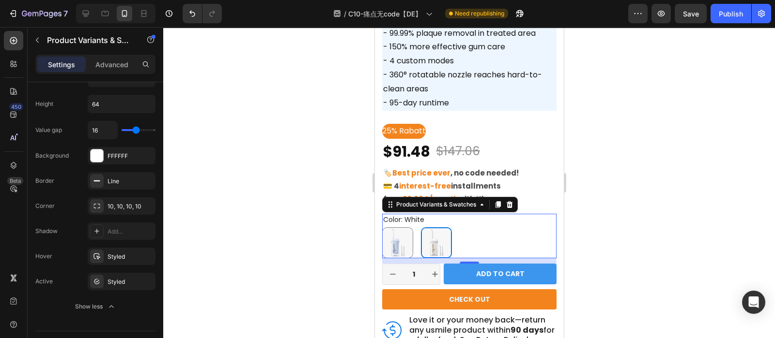
click at [661, 168] on div at bounding box center [469, 182] width 612 height 311
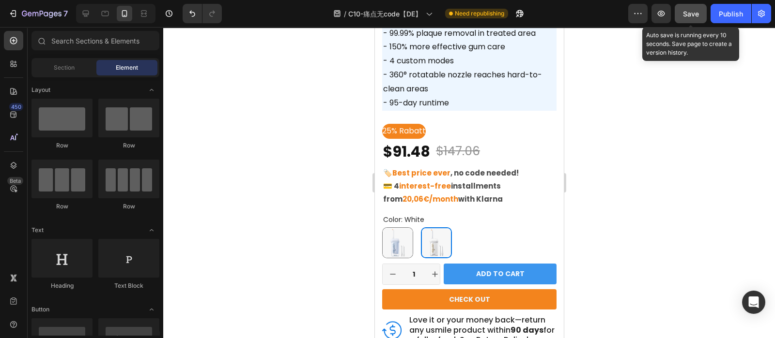
click at [692, 18] on div "Save" at bounding box center [691, 14] width 16 height 10
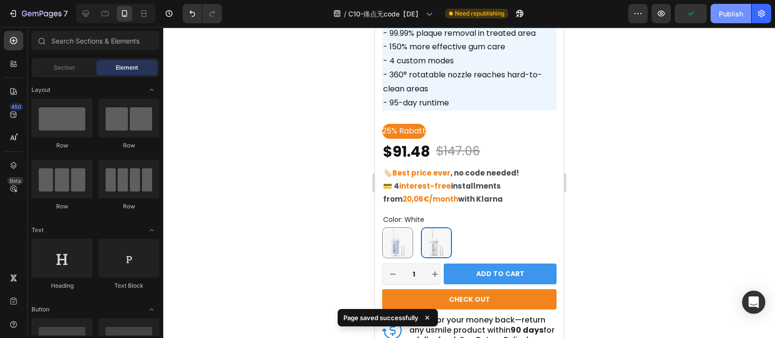
click at [729, 10] on div "Publish" at bounding box center [731, 14] width 24 height 10
click at [87, 13] on icon at bounding box center [86, 14] width 6 height 6
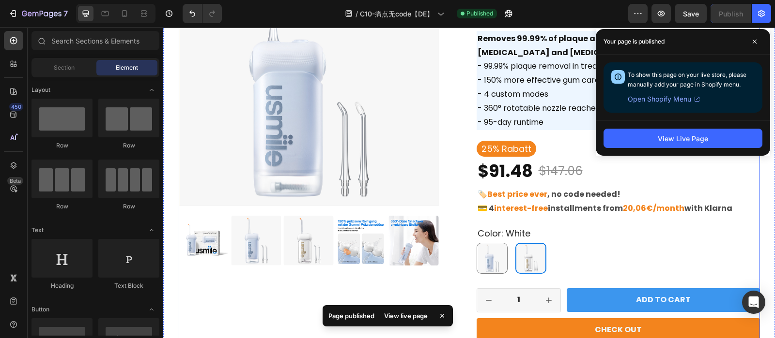
scroll to position [116, 0]
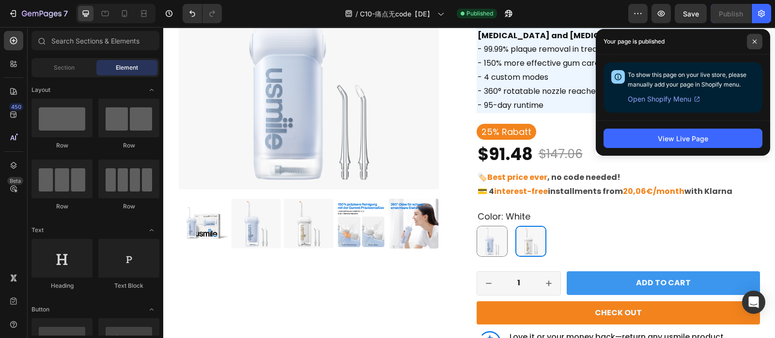
click at [750, 45] on span at bounding box center [754, 41] width 15 height 15
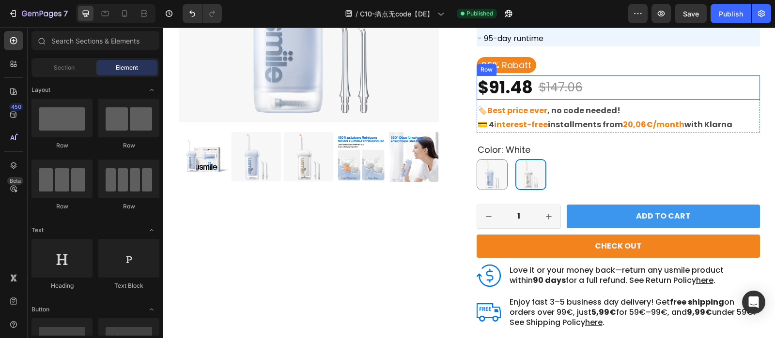
scroll to position [184, 0]
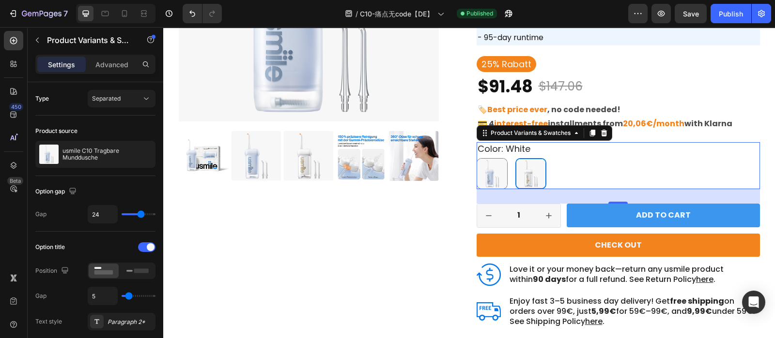
click at [558, 166] on div "Blue Blue White White" at bounding box center [617, 173] width 283 height 31
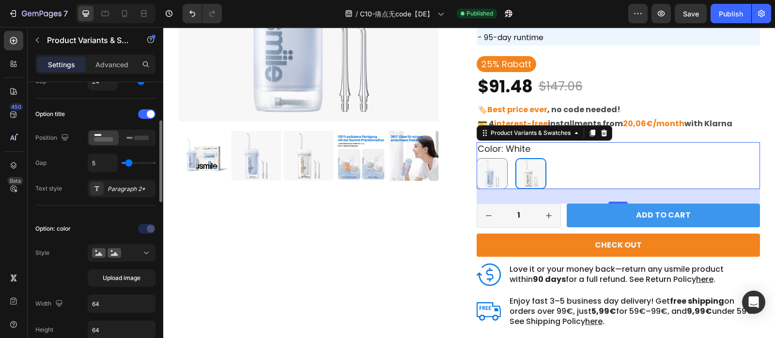
scroll to position [157, 0]
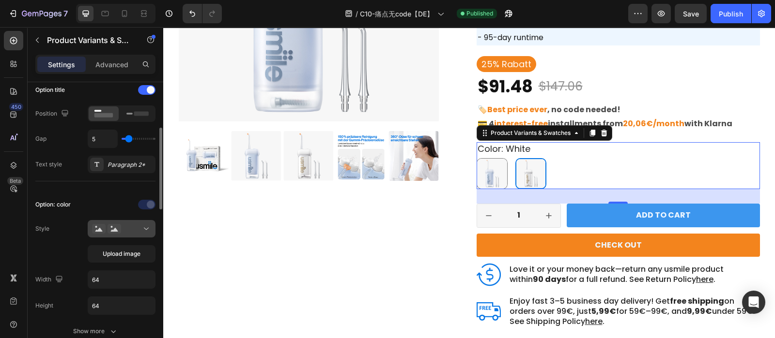
click at [143, 229] on icon at bounding box center [146, 229] width 10 height 10
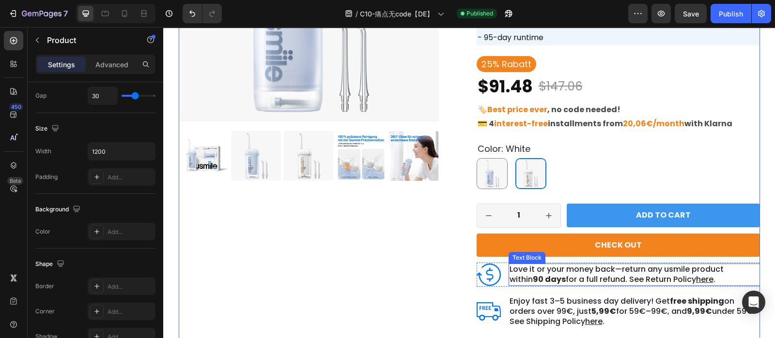
scroll to position [0, 0]
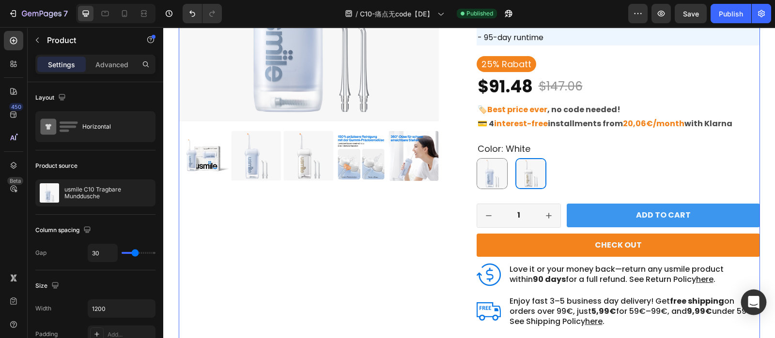
click at [750, 297] on icon "Open Intercom Messenger" at bounding box center [753, 302] width 13 height 13
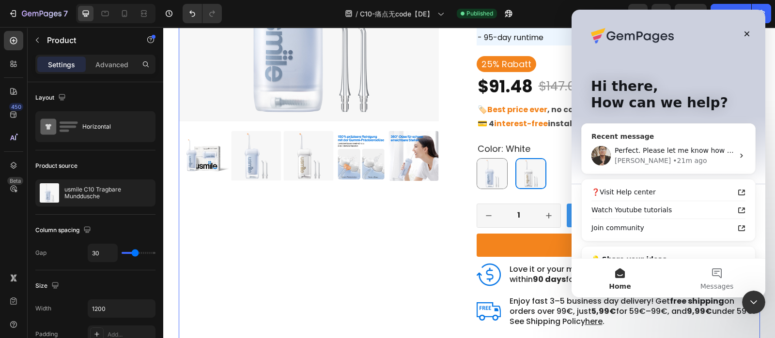
click at [665, 160] on div "Ken • 21m ago" at bounding box center [673, 161] width 119 height 10
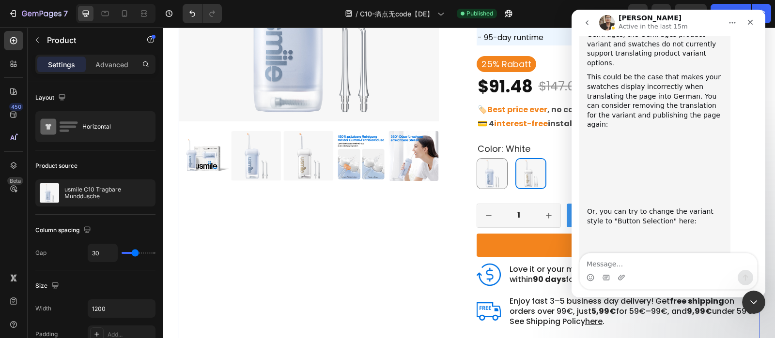
scroll to position [1219, 0]
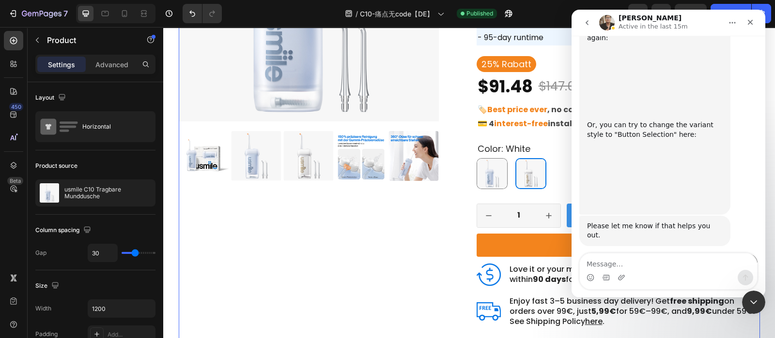
click at [597, 262] on textarea "Message…" at bounding box center [668, 262] width 177 height 16
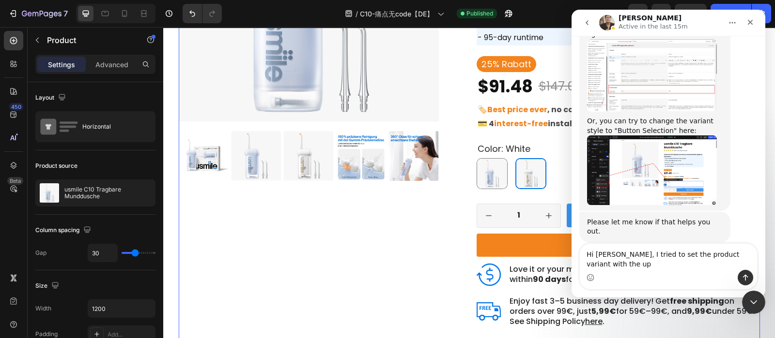
scroll to position [1229, 0]
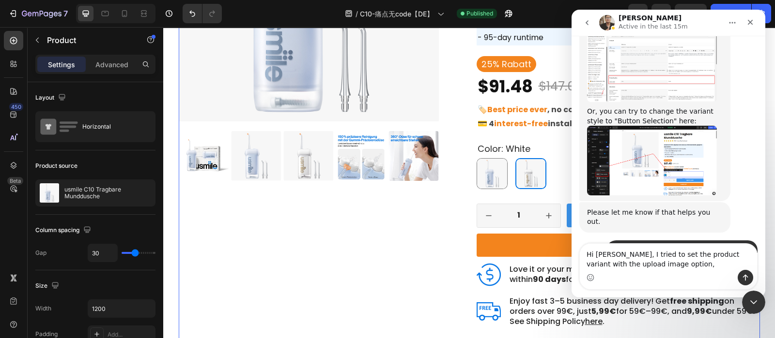
drag, startPoint x: 668, startPoint y: 265, endPoint x: 572, endPoint y: 272, distance: 96.1
click at [572, 272] on div "Hi Ken, I tried to set the product variant with the upload image option, Hi Ken…" at bounding box center [668, 267] width 194 height 46
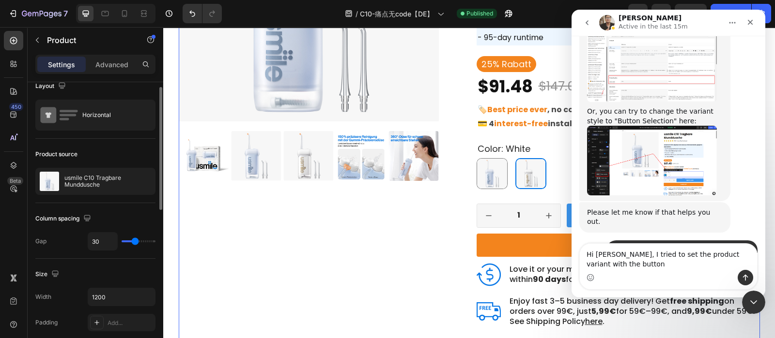
scroll to position [0, 0]
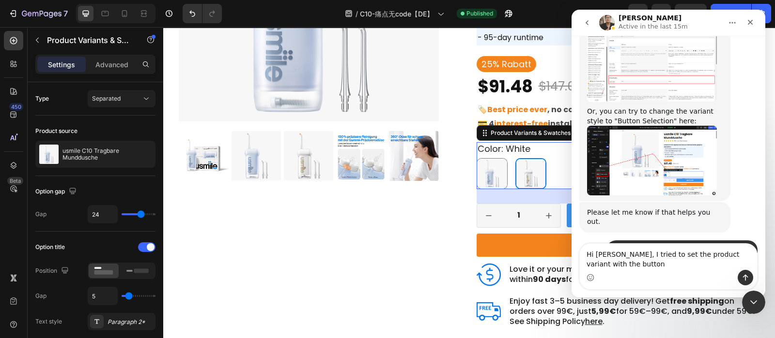
click at [552, 171] on div "Blue Blue White White" at bounding box center [617, 173] width 283 height 31
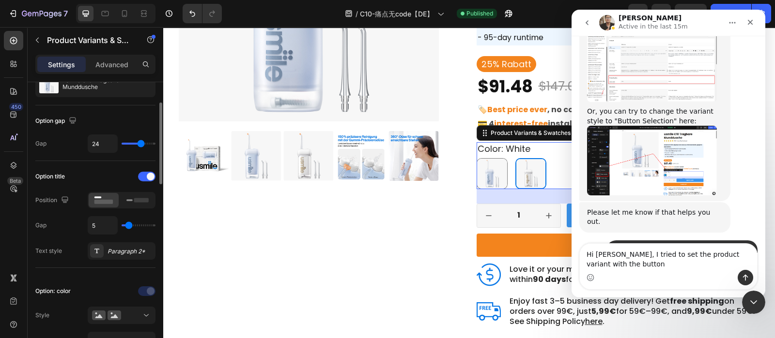
scroll to position [153, 0]
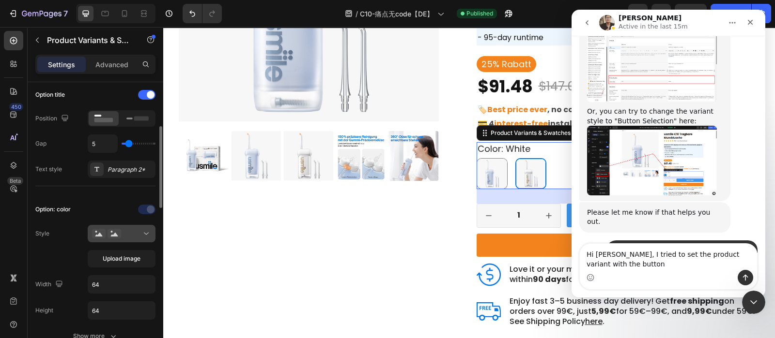
click at [134, 234] on div at bounding box center [121, 234] width 59 height 10
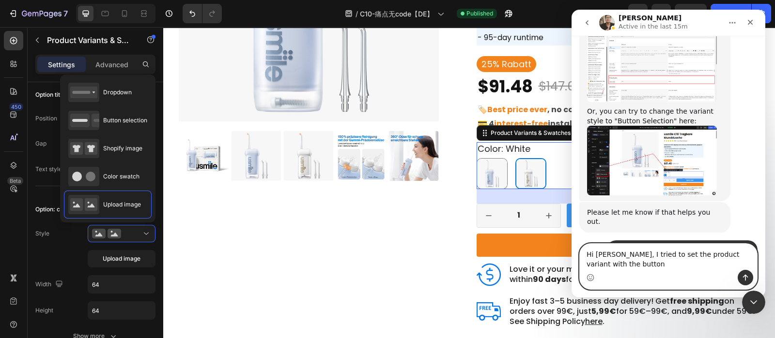
click at [622, 269] on textarea "Hi Ken, I tried to set the product variant with the button" at bounding box center [668, 257] width 177 height 26
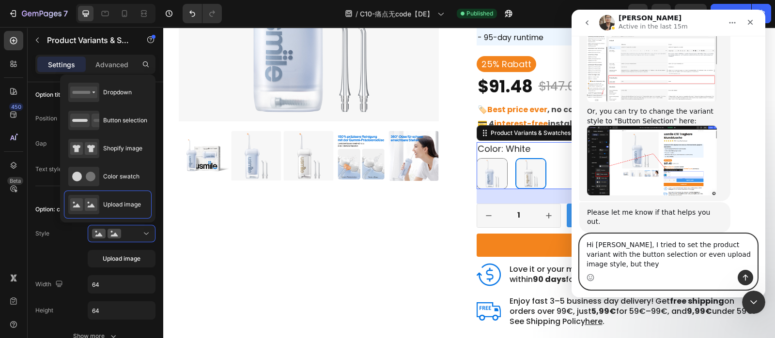
scroll to position [1239, 0]
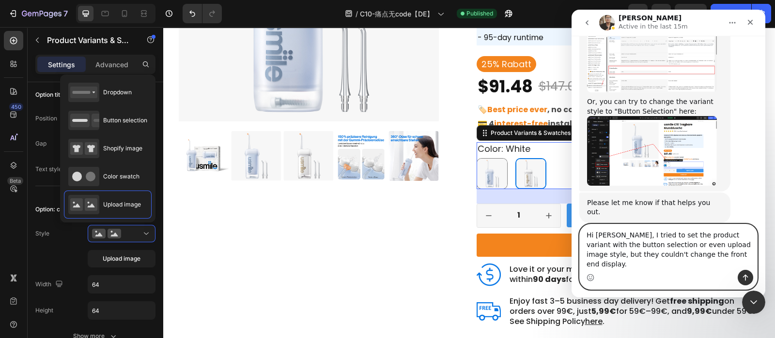
click at [688, 263] on textarea "Hi Ken, I tried to set the product variant with the button selection or even up…" at bounding box center [668, 248] width 177 height 46
drag, startPoint x: 672, startPoint y: 263, endPoint x: 699, endPoint y: 266, distance: 26.7
click at [699, 266] on textarea "Hi Ken, I tried to set the product variant with the button selection or even up…" at bounding box center [668, 248] width 177 height 46
click at [726, 264] on textarea "Hi Ken, I tried to set the product variant with the button selection or even up…" at bounding box center [668, 248] width 177 height 46
paste textarea "style as the button selection or even upload imag"
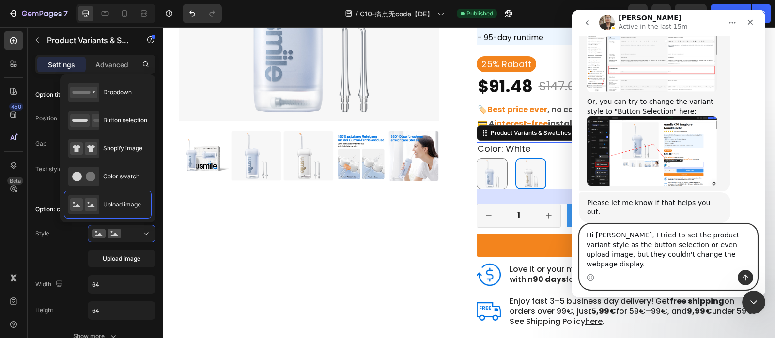
click at [659, 254] on textarea "Hi Ken, I tried to set the product variant style as the button selection or eve…" at bounding box center [668, 248] width 177 height 46
click at [597, 258] on textarea "Hi Ken, I tried to set the product variant style as the button selection or eve…" at bounding box center [668, 248] width 177 height 46
click at [619, 260] on textarea "Hi Ken, I tried to set the product variant style as button selection or even up…" at bounding box center [668, 248] width 177 height 46
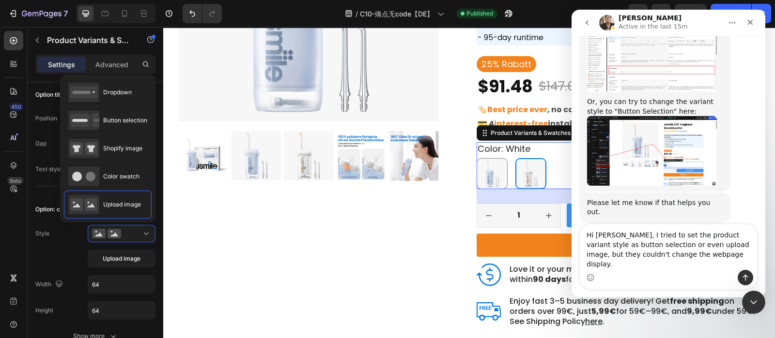
click at [665, 272] on div "Intercom messenger" at bounding box center [668, 277] width 177 height 15
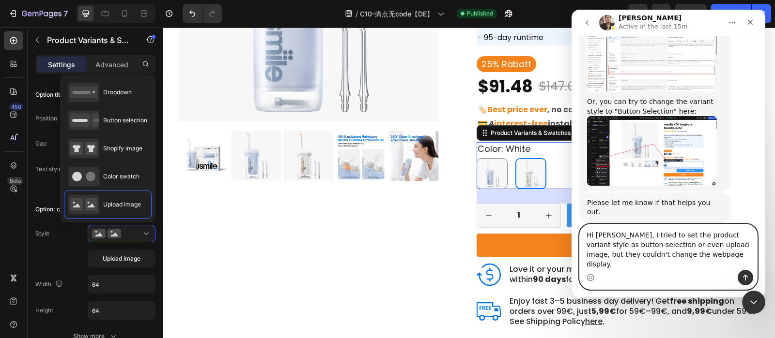
click at [670, 269] on textarea "Hi Ken, I tried to set the product variant style as button selection or even up…" at bounding box center [668, 248] width 177 height 46
type textarea "Hi [PERSON_NAME], I tried to set the product variant style as button selection …"
click at [720, 262] on textarea "Hi [PERSON_NAME], I tried to set the product variant style as button selection …" at bounding box center [668, 248] width 177 height 46
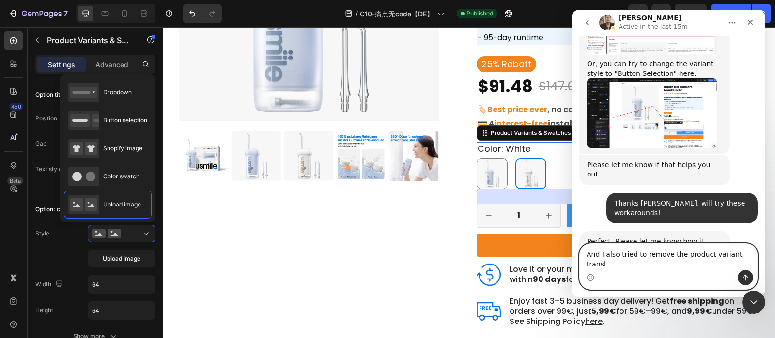
scroll to position [1286, 0]
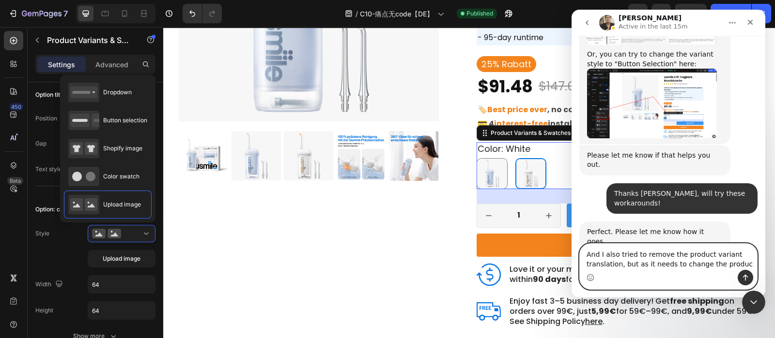
type textarea "And I also tried to remove the product variant translation, but as it needs to …"
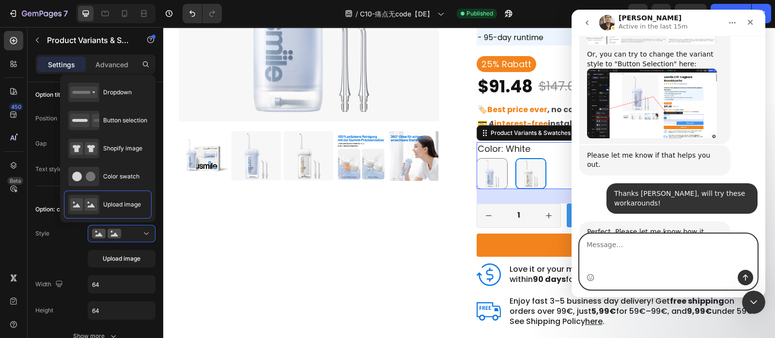
scroll to position [1276, 0]
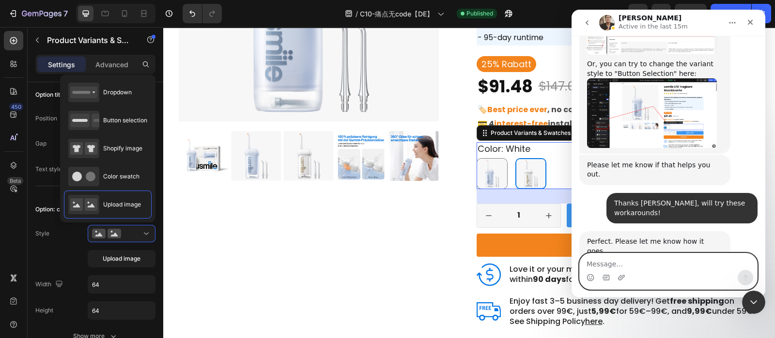
click at [642, 261] on textarea "Message…" at bounding box center [668, 262] width 177 height 16
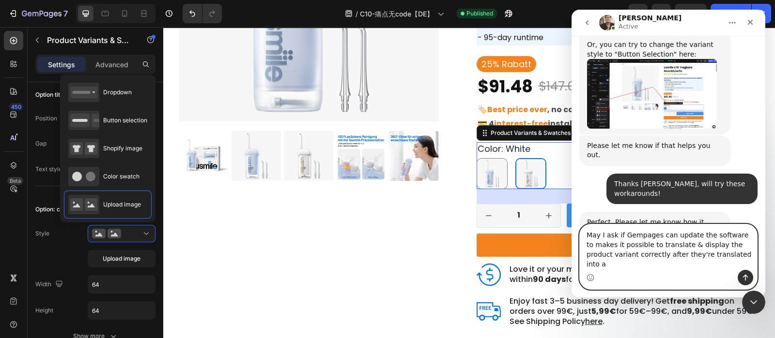
scroll to position [1305, 0]
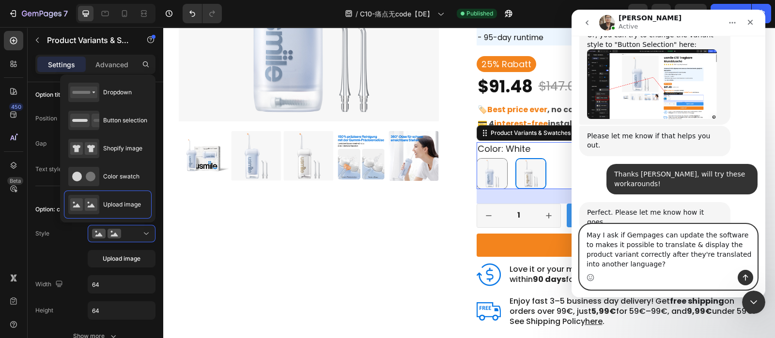
drag, startPoint x: 654, startPoint y: 245, endPoint x: 691, endPoint y: 245, distance: 37.3
click at [691, 245] on textarea "May I ask if Gempages can update the software to makes it possible to translate…" at bounding box center [668, 248] width 177 height 46
click at [674, 262] on textarea "May I ask if Gempages can update the software to makes it possible to display t…" at bounding box center [668, 248] width 177 height 46
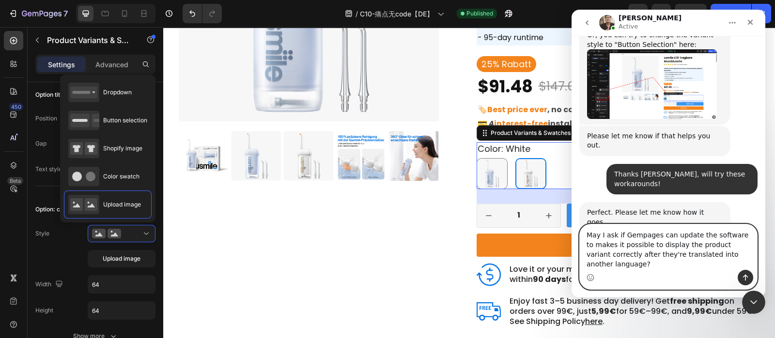
type textarea "May I ask if Gempages can update the software to makes it possible to display t…"
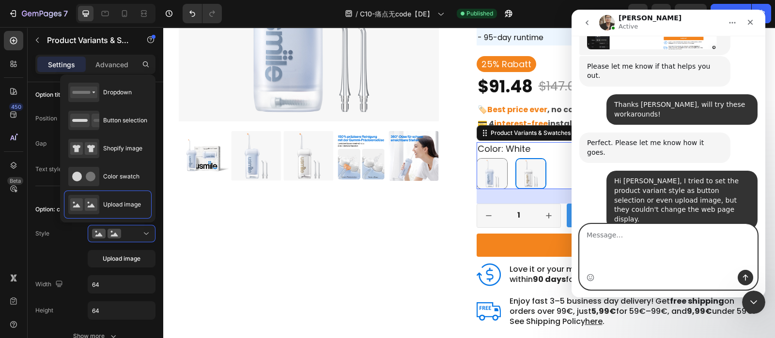
scroll to position [1346, 0]
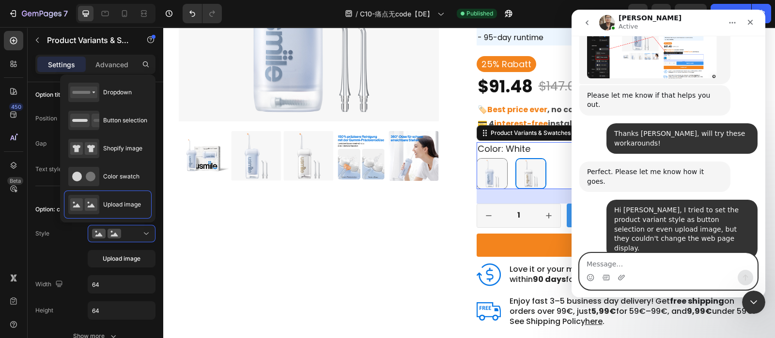
click at [626, 264] on textarea "Message…" at bounding box center [668, 262] width 177 height 16
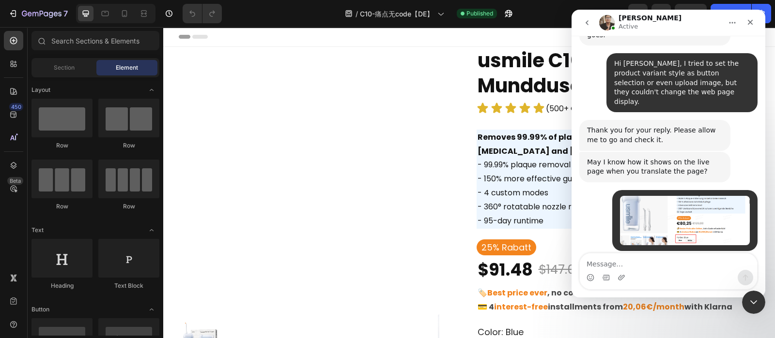
scroll to position [133, 0]
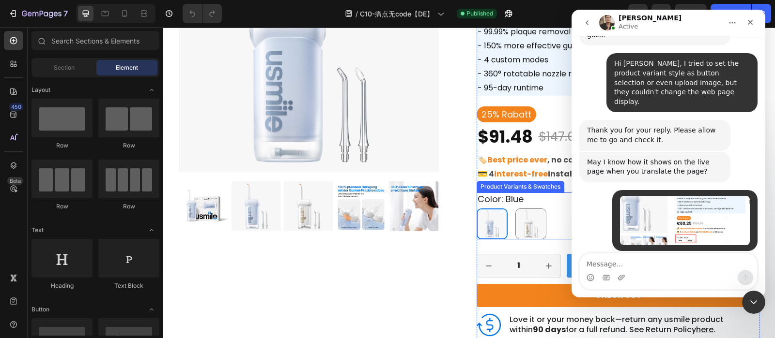
click at [550, 205] on div "color: blue Blue Blue White White" at bounding box center [617, 216] width 283 height 46
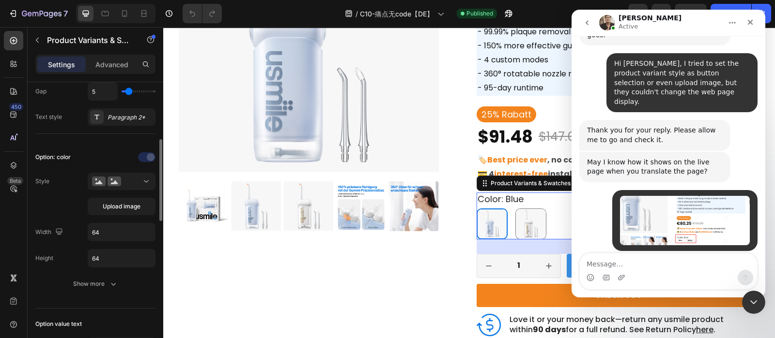
scroll to position [205, 0]
click at [120, 180] on icon at bounding box center [114, 181] width 14 height 10
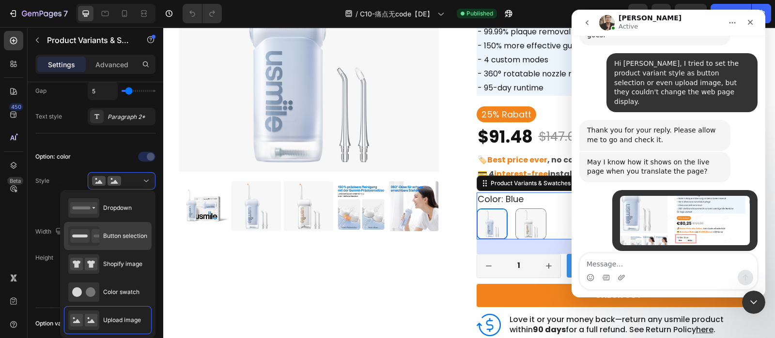
click at [117, 239] on span "Button selection" at bounding box center [125, 236] width 44 height 9
type input "45"
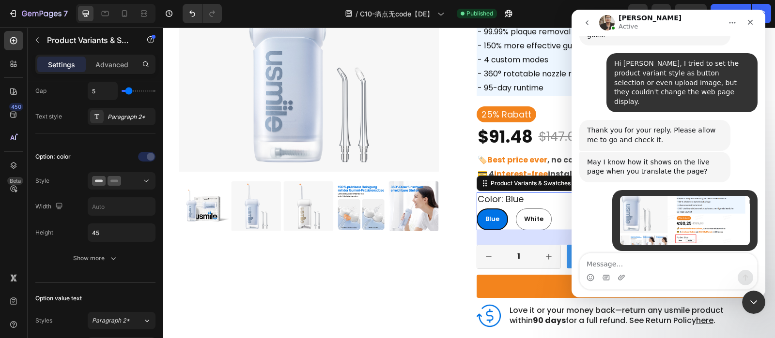
scroll to position [1484, 0]
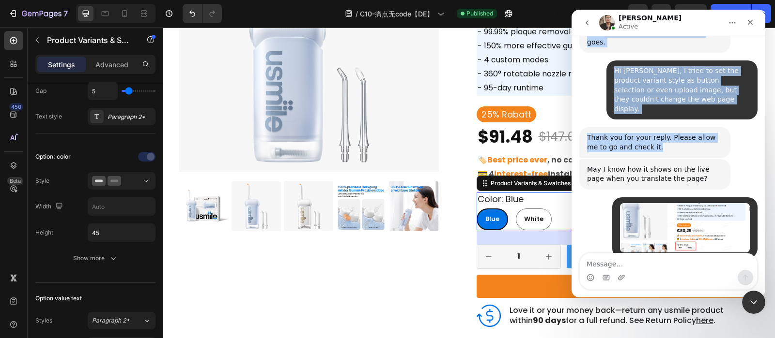
drag, startPoint x: 662, startPoint y: 14, endPoint x: 673, endPoint y: 61, distance: 48.6
click at [673, 61] on div "[PERSON_NAME] Active We're on GMT + 7 timezone and may get back to you shortly!…" at bounding box center [668, 154] width 194 height 288
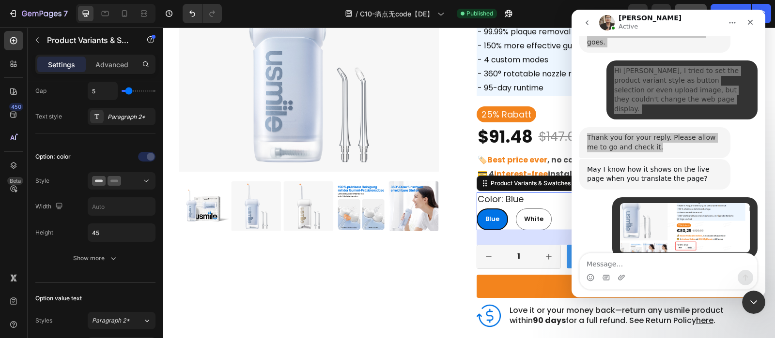
click at [680, 6] on button "Save" at bounding box center [690, 13] width 32 height 19
click at [548, 8] on div "/ C10-痛点无code【DE】 Published" at bounding box center [429, 13] width 398 height 19
click at [756, 291] on div "Close Intercom Messenger" at bounding box center [751, 301] width 23 height 23
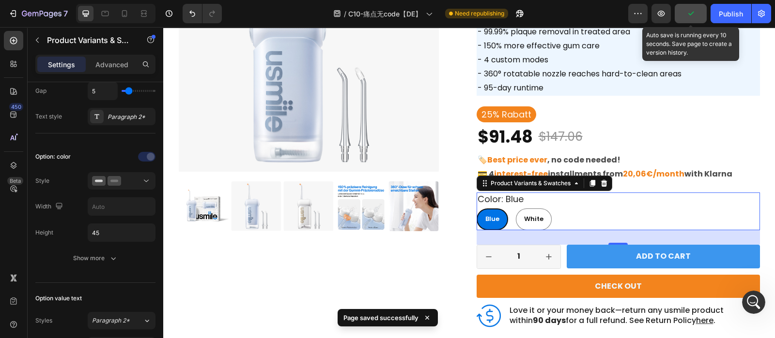
scroll to position [1475, 0]
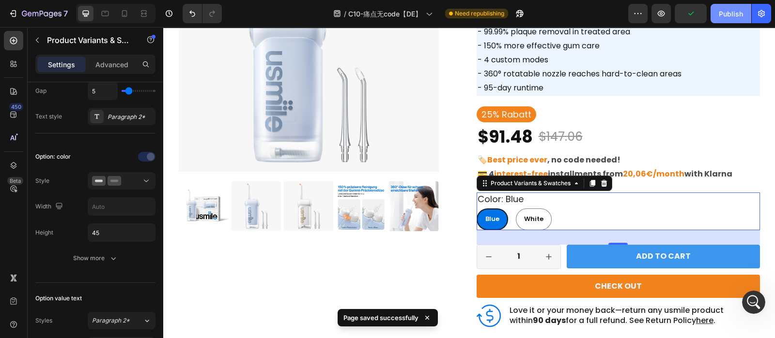
click at [729, 13] on div "Publish" at bounding box center [731, 14] width 24 height 10
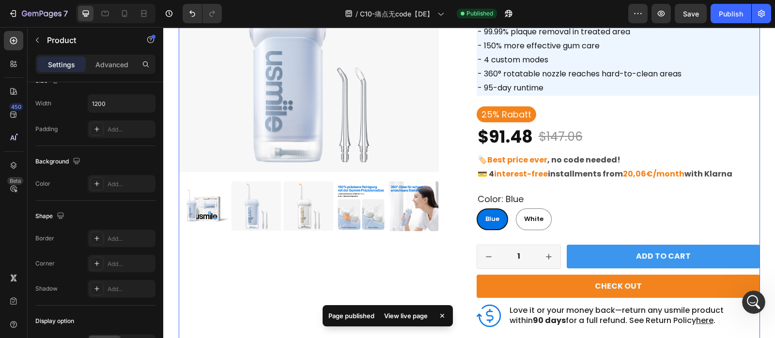
click at [324, 275] on div "Product Images" at bounding box center [320, 179] width 283 height 531
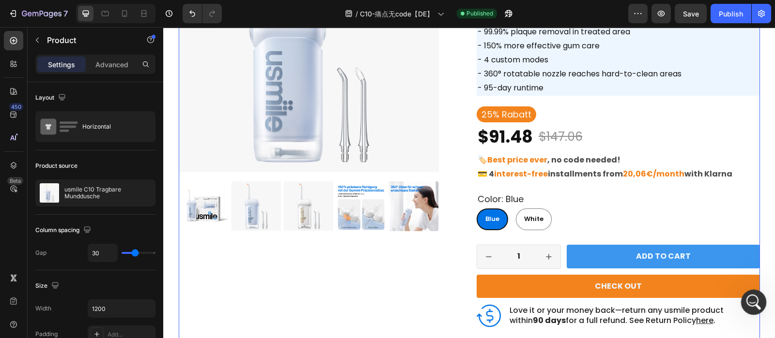
click at [750, 308] on div "Open Intercom Messenger" at bounding box center [752, 301] width 32 height 32
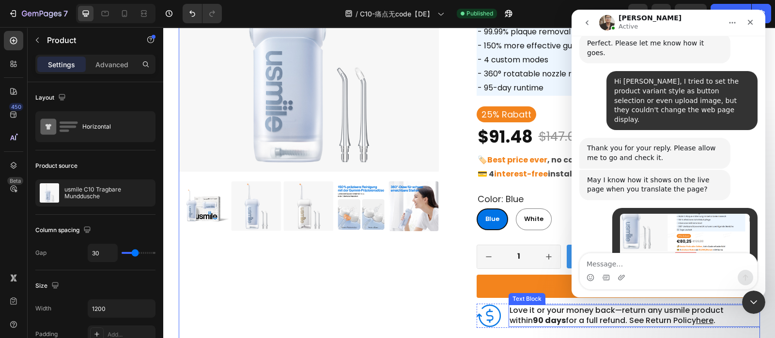
scroll to position [1475, 0]
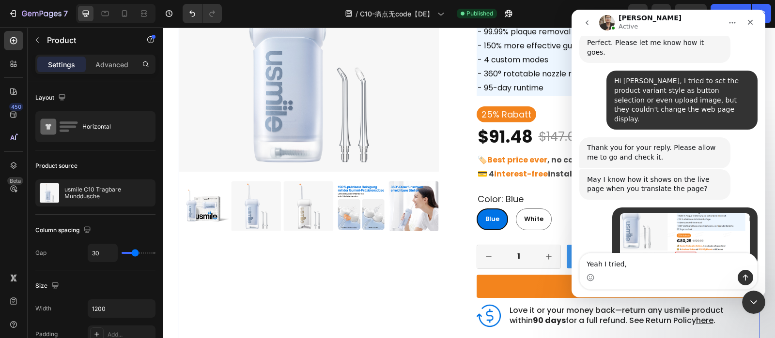
type textarea "Yeah I tried"
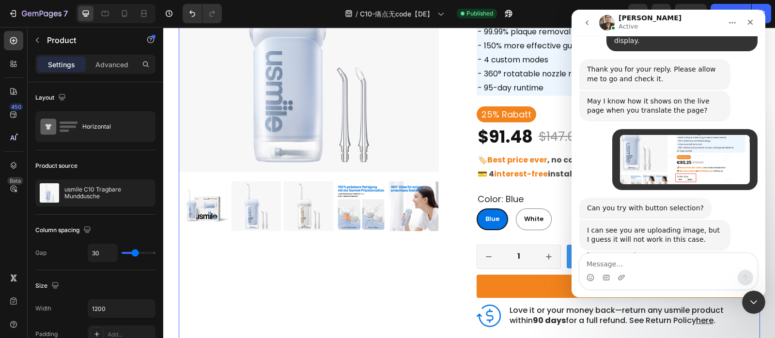
scroll to position [1585, 0]
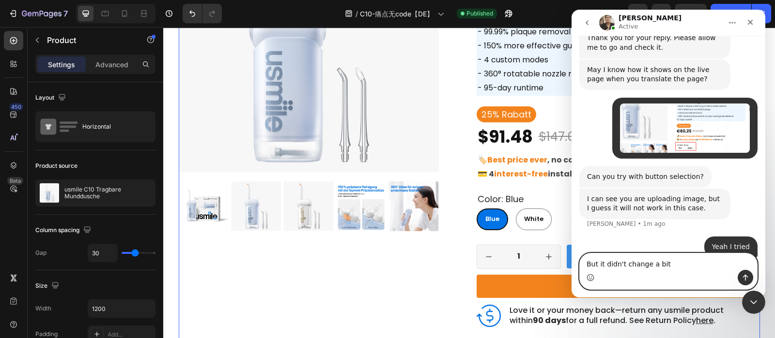
click at [588, 280] on icon "Emoji picker" at bounding box center [590, 278] width 8 height 8
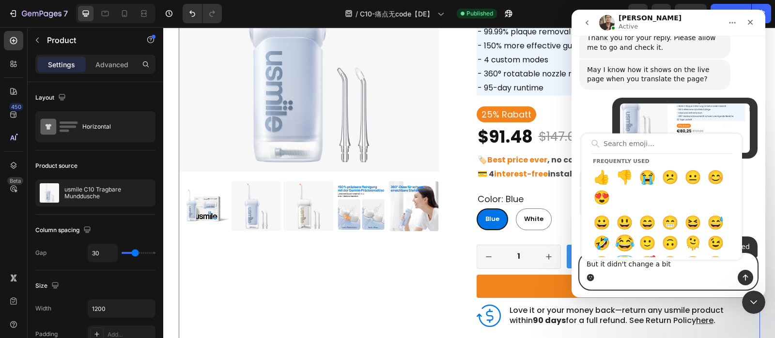
type textarea "But it didn't change a bit😂"
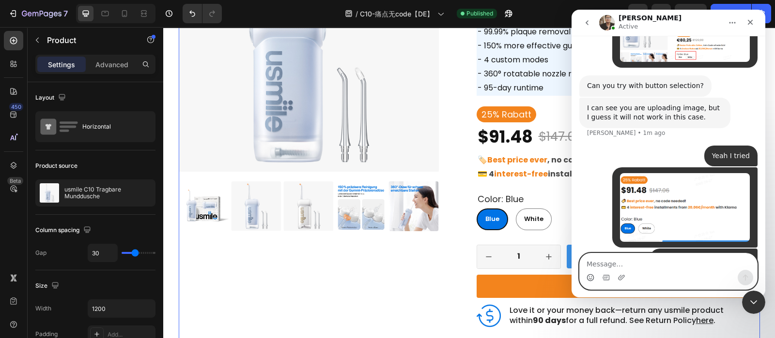
scroll to position [1714, 0]
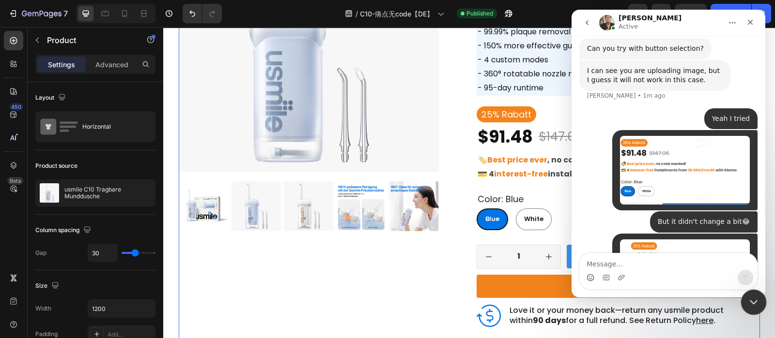
click at [747, 301] on icon "Close Intercom Messenger" at bounding box center [752, 301] width 12 height 12
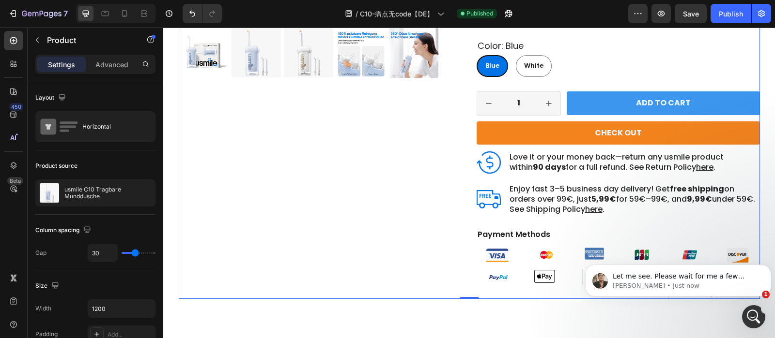
scroll to position [0, 0]
click at [690, 280] on p "Let me see. Please wait for me a few minutes." at bounding box center [685, 277] width 146 height 10
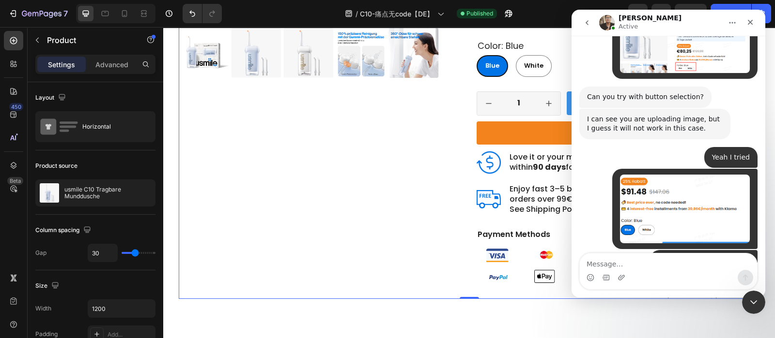
scroll to position [1730, 0]
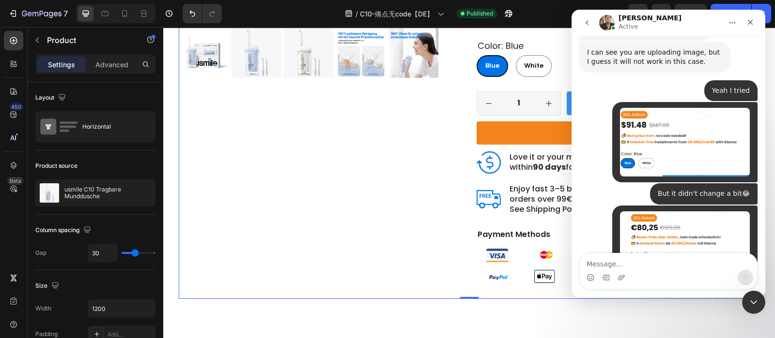
click at [634, 266] on textarea "Message…" at bounding box center [668, 262] width 177 height 16
type textarea "U"
click at [634, 266] on textarea "Sure" at bounding box center [668, 262] width 177 height 16
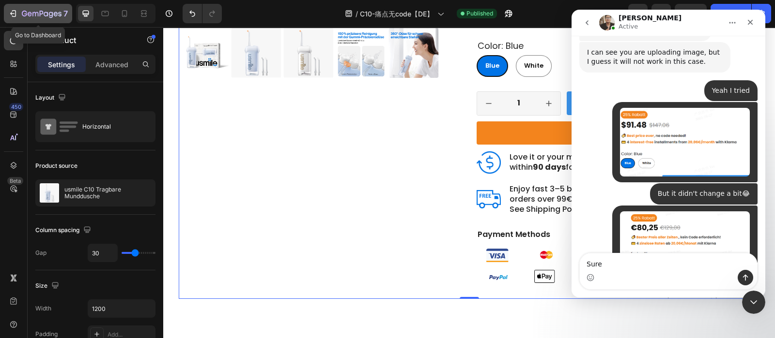
type textarea "Sure"
click at [43, 15] on icon "button" at bounding box center [42, 14] width 40 height 8
